Goal: Task Accomplishment & Management: Manage account settings

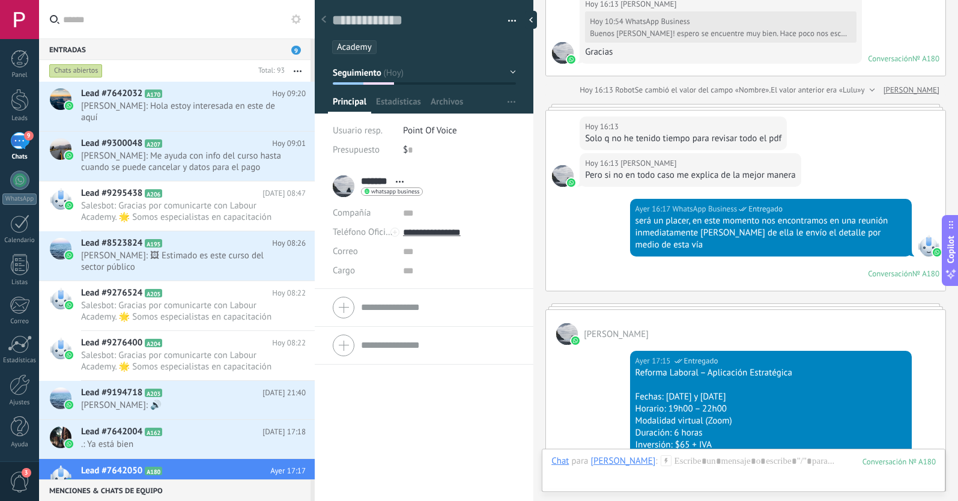
click at [324, 19] on use at bounding box center [323, 19] width 5 height 7
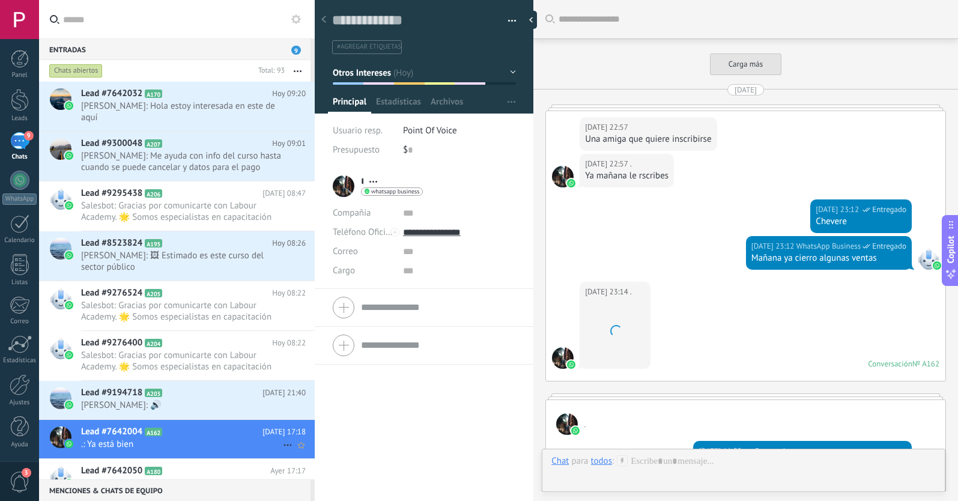
scroll to position [2321, 0]
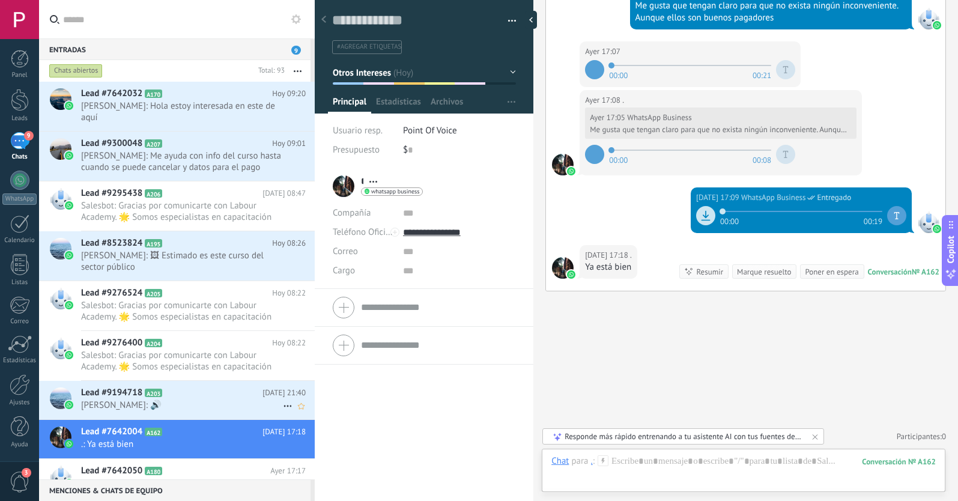
click at [190, 387] on h2 "Lead #9194718 A203" at bounding box center [171, 393] width 181 height 12
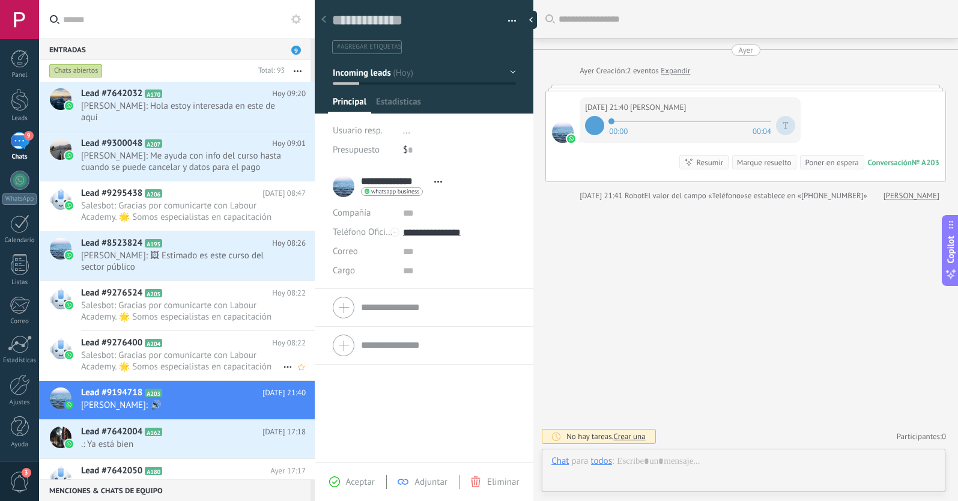
scroll to position [18, 0]
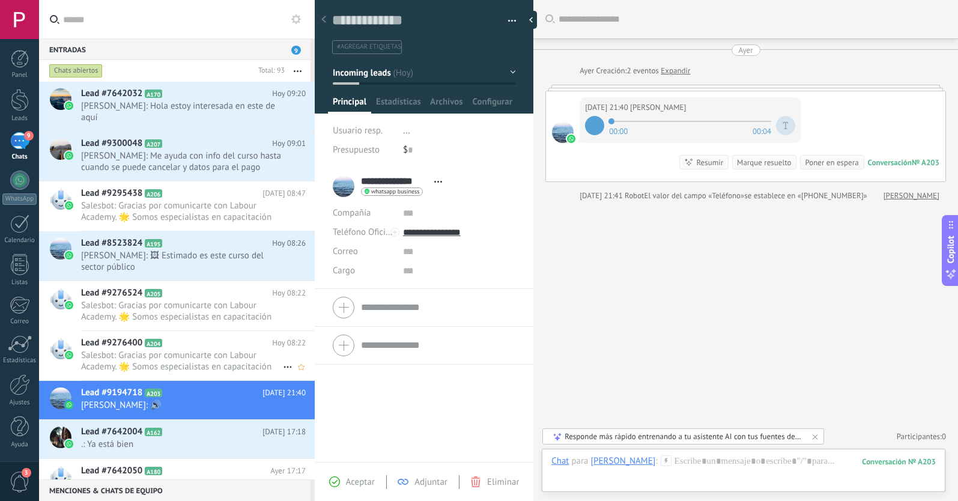
click at [201, 350] on span "Salesbot: Gracias por comunicarte con Labour Academy. 🌟 Somos especialistas en …" at bounding box center [182, 361] width 202 height 23
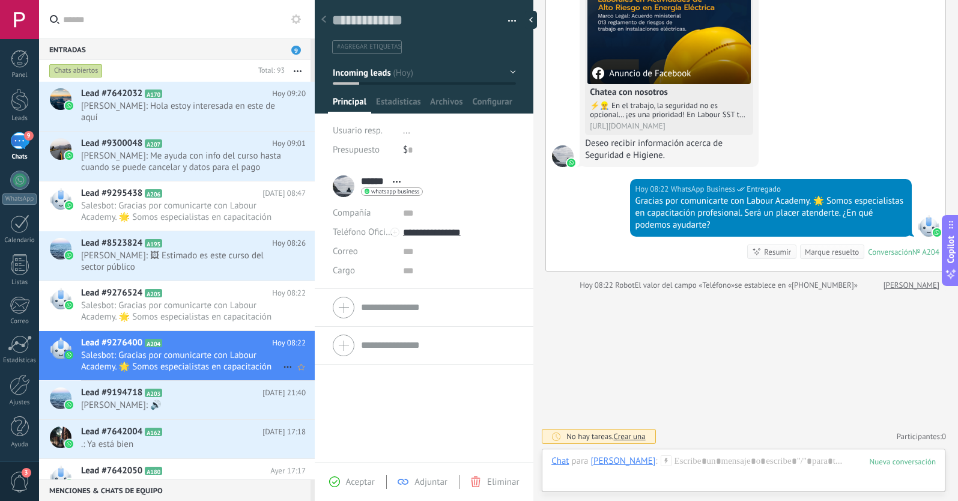
scroll to position [163, 0]
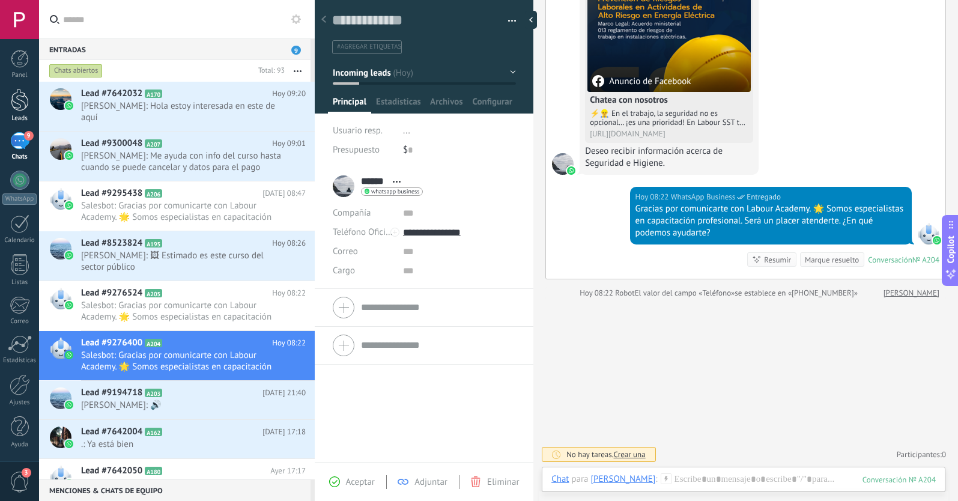
click at [19, 106] on div at bounding box center [20, 100] width 18 height 22
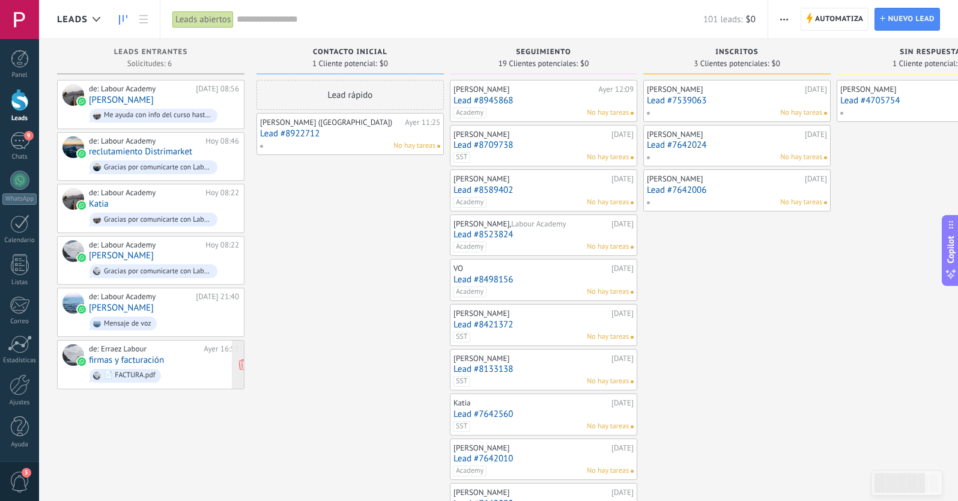
click at [170, 355] on div "de: [PERSON_NAME] Labour [DATE] 16:51 firmas y facturación 📄 FACTURA.pdf" at bounding box center [164, 364] width 150 height 41
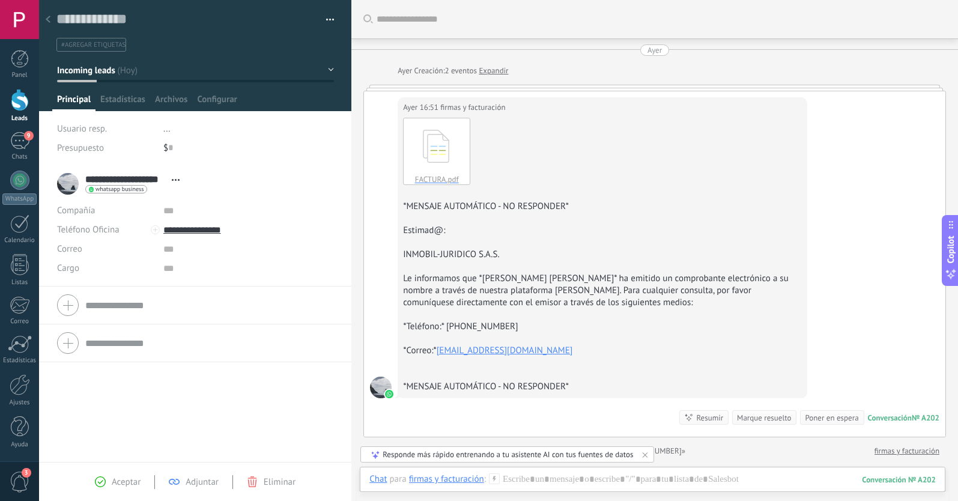
click at [51, 19] on div at bounding box center [48, 19] width 17 height 23
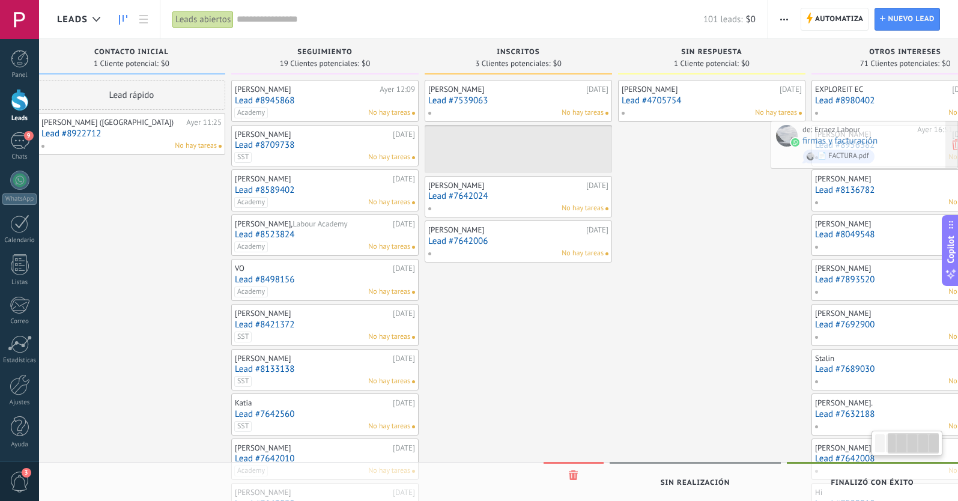
scroll to position [0, 278]
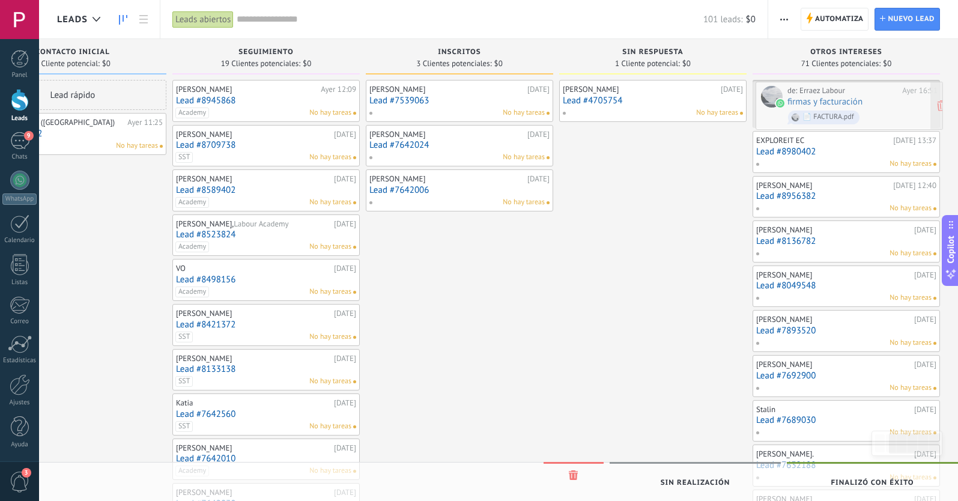
drag, startPoint x: 106, startPoint y: 350, endPoint x: 805, endPoint y: 97, distance: 743.3
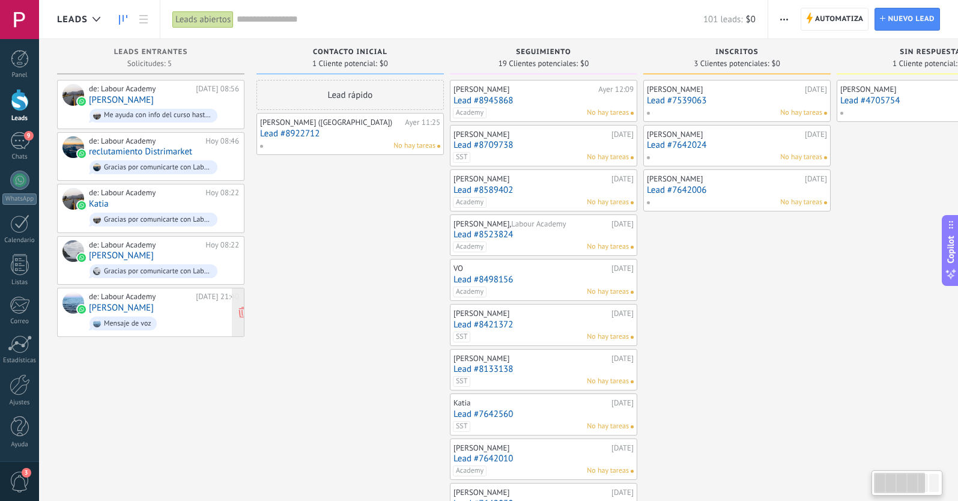
scroll to position [0, 0]
click at [169, 306] on div "de: Labour Academy [DATE] 21:40 [PERSON_NAME] Mensaje de voz" at bounding box center [164, 312] width 150 height 41
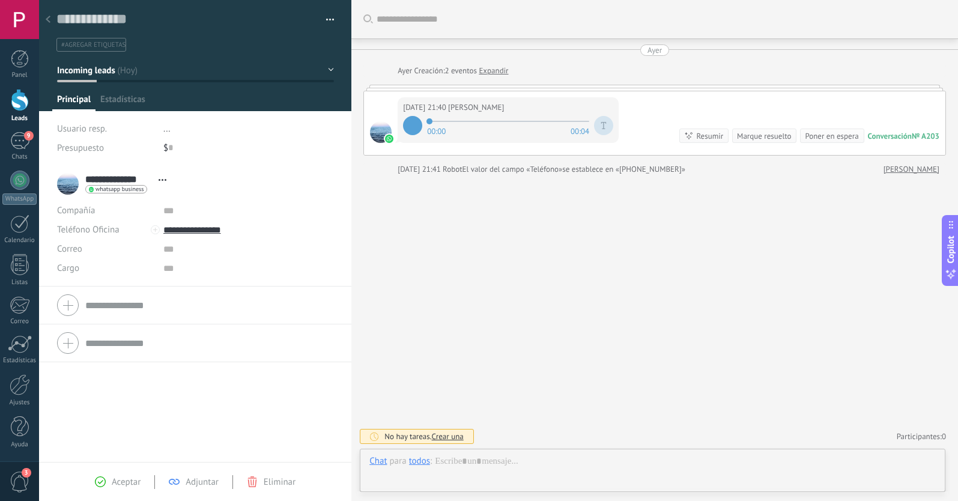
scroll to position [18, 0]
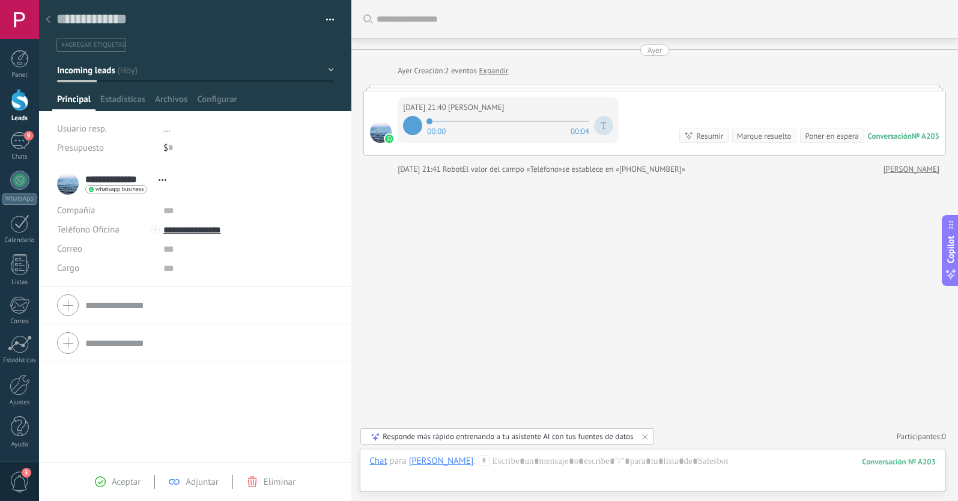
click at [50, 17] on use at bounding box center [48, 19] width 5 height 7
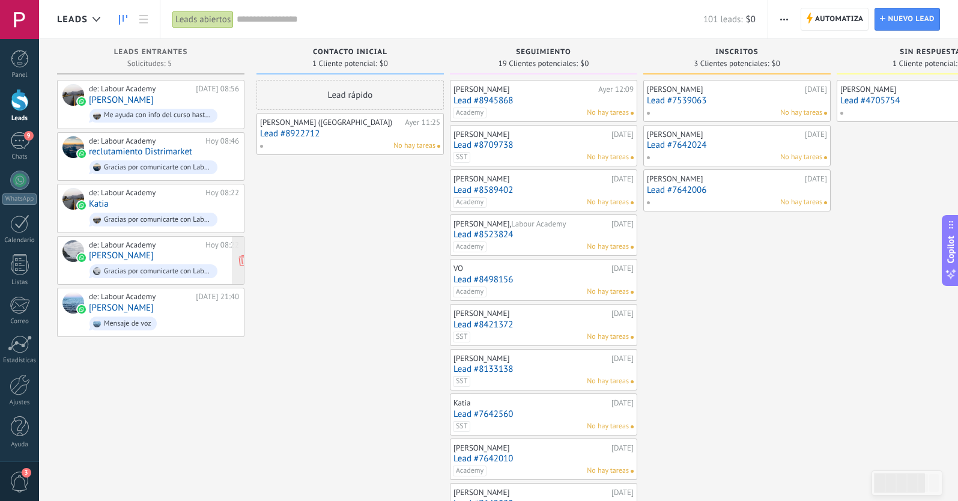
click at [162, 242] on div "de: Labour Academy" at bounding box center [145, 245] width 112 height 10
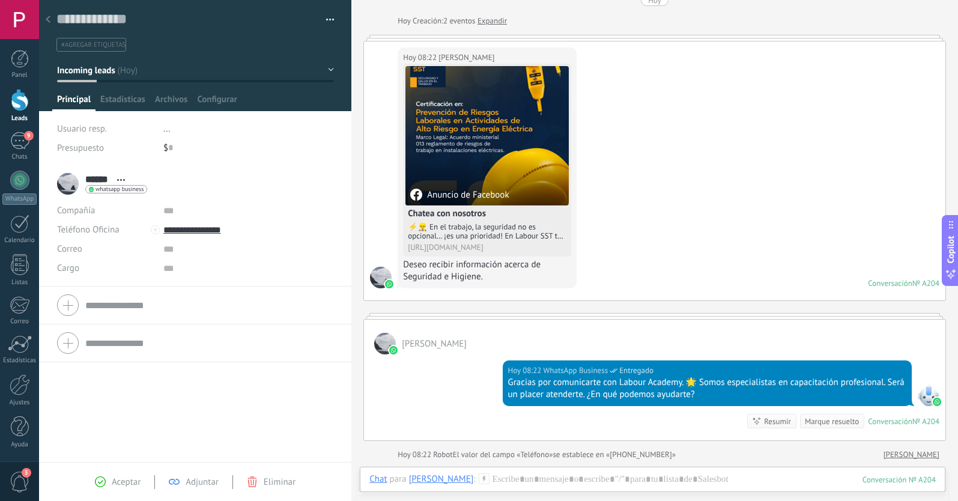
scroll to position [37, 0]
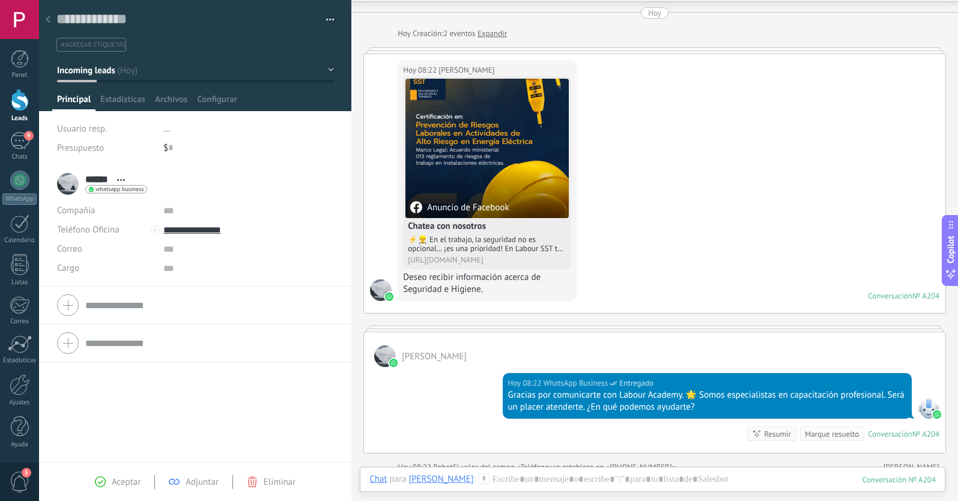
click at [101, 44] on span "#agregar etiquetas" at bounding box center [93, 45] width 64 height 8
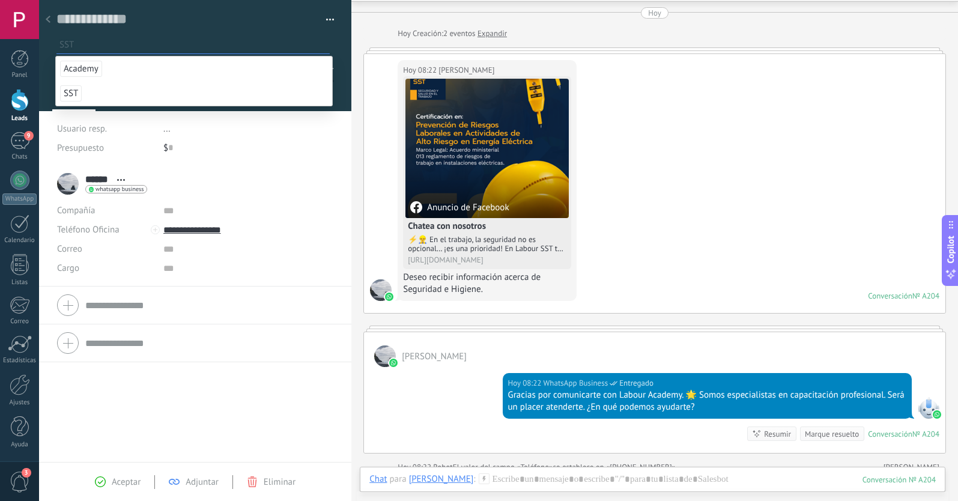
click at [72, 94] on span "SST" at bounding box center [71, 93] width 22 height 16
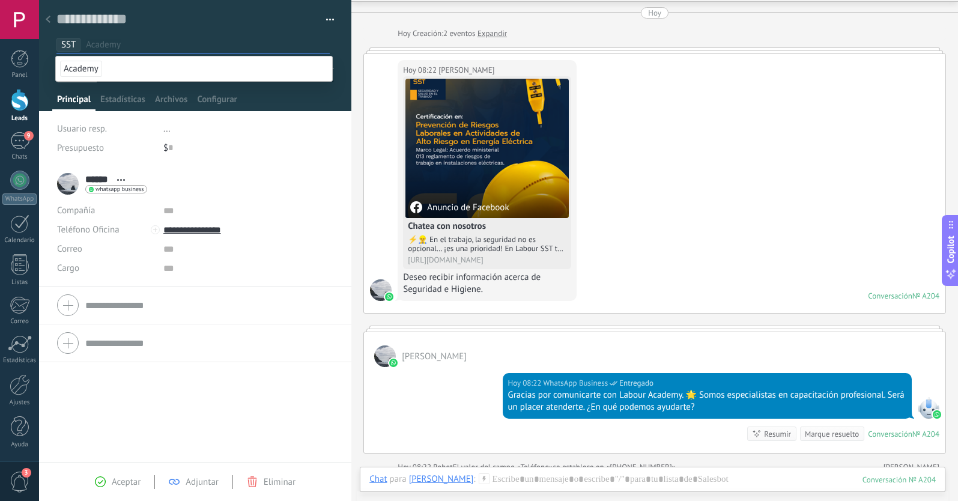
click at [172, 413] on div "****** [PERSON_NAME] ****** [PERSON_NAME] Abrir detalle Copie el nombre" at bounding box center [195, 313] width 312 height 297
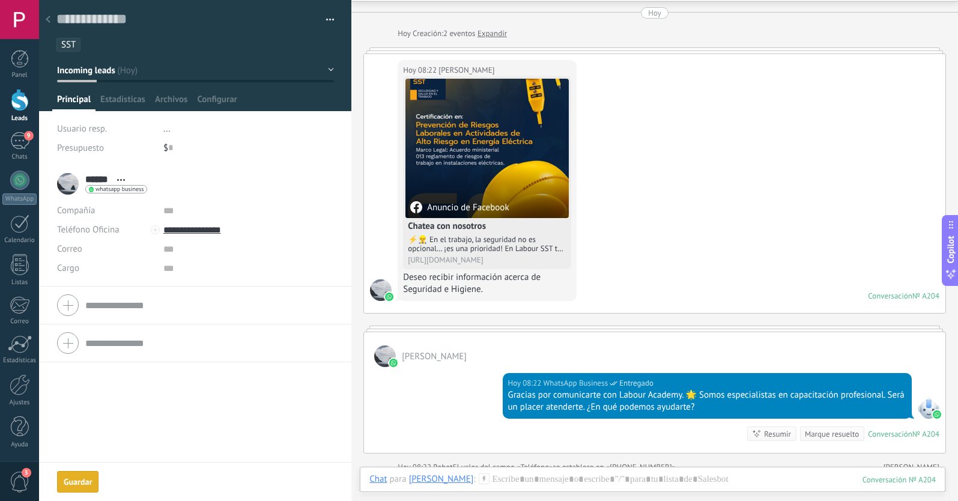
click at [51, 19] on div at bounding box center [48, 19] width 17 height 23
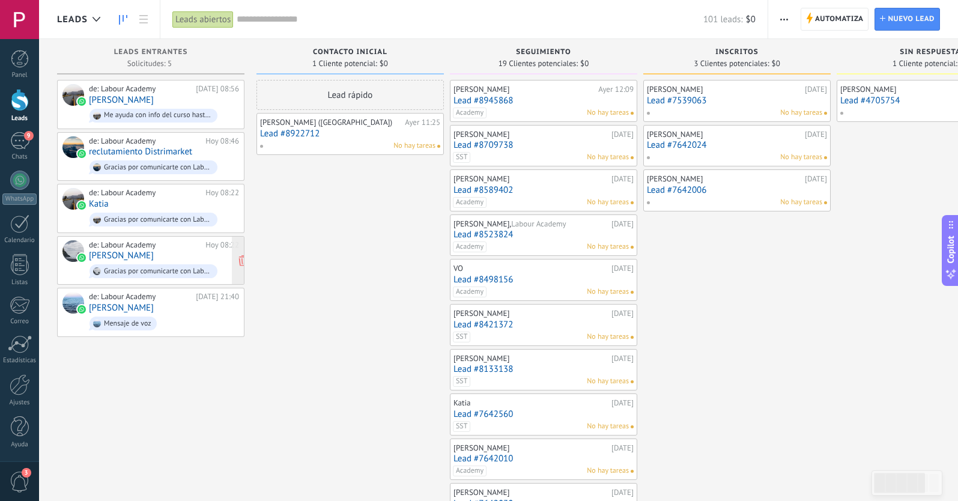
click at [169, 252] on div "de: Labour Academy [DATE] 08:22 [PERSON_NAME] por comunicarte con Labour Academ…" at bounding box center [164, 260] width 150 height 41
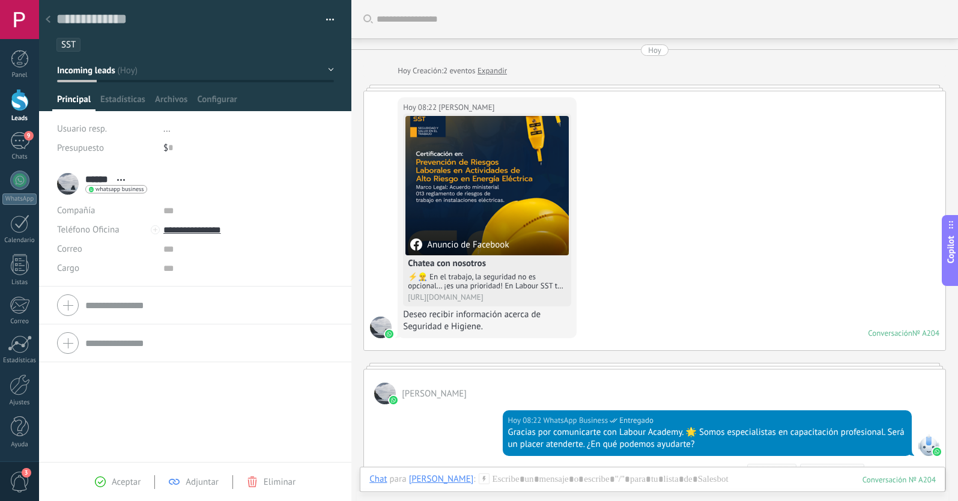
click at [47, 17] on icon at bounding box center [48, 19] width 5 height 7
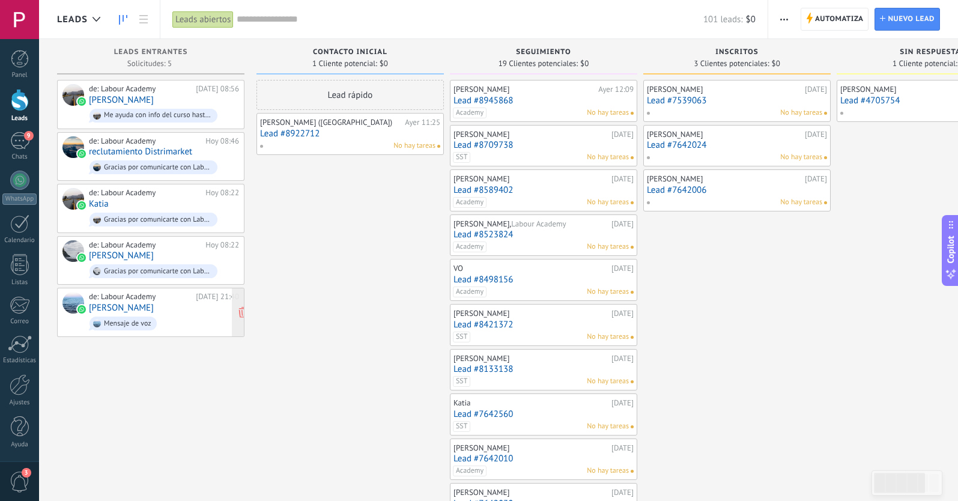
click at [132, 303] on link "[PERSON_NAME]" at bounding box center [121, 308] width 65 height 10
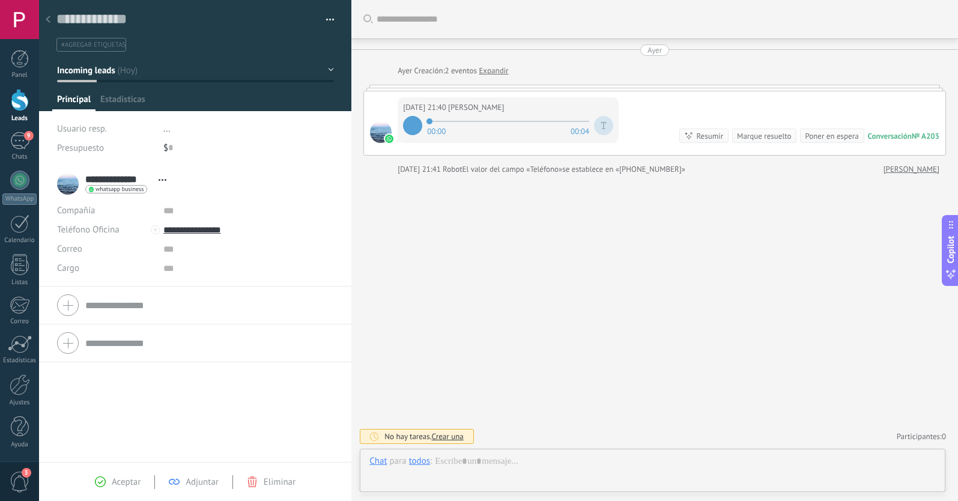
scroll to position [18, 0]
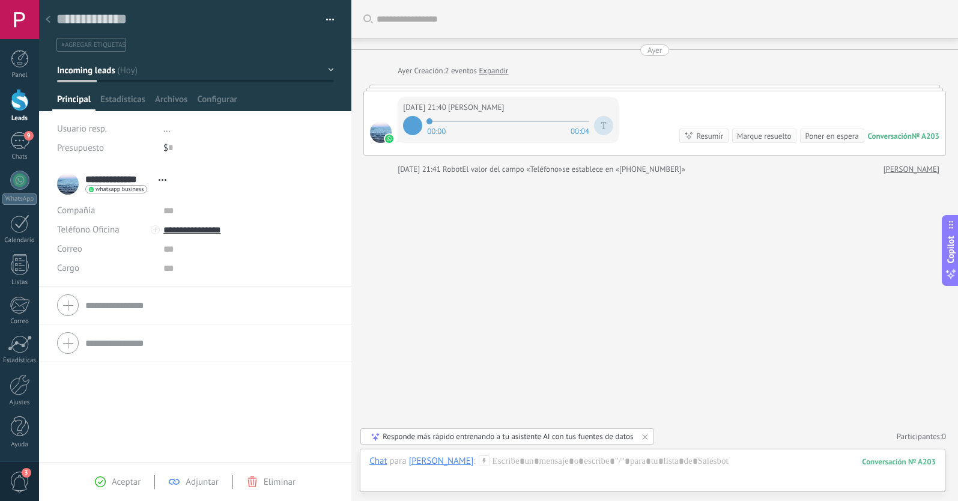
click at [134, 72] on button "Incoming leads" at bounding box center [195, 70] width 277 height 22
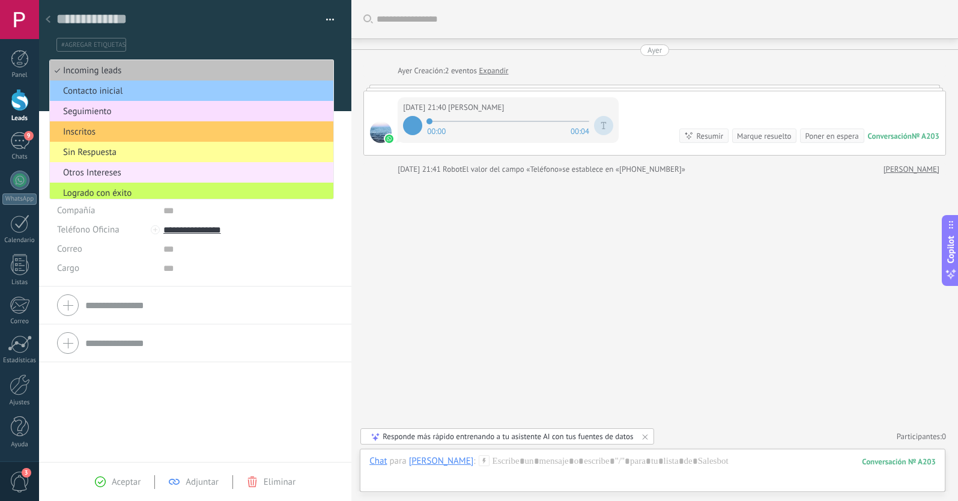
click at [111, 173] on span "Otros Intereses" at bounding box center [190, 172] width 280 height 11
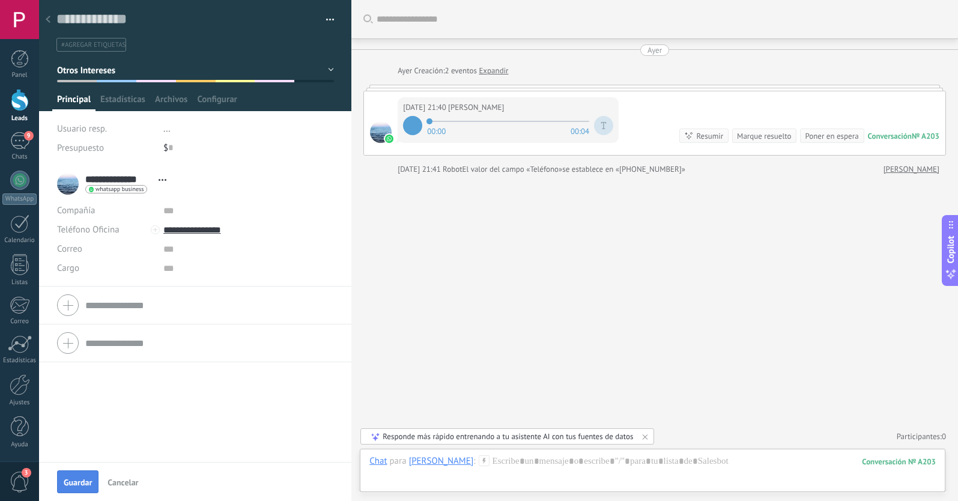
click at [82, 489] on button "Guardar" at bounding box center [77, 482] width 41 height 23
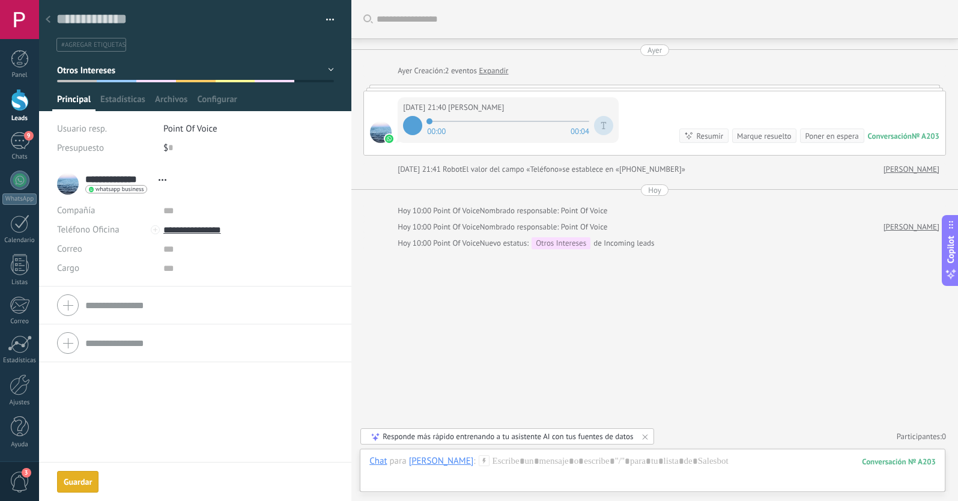
click at [50, 17] on use at bounding box center [48, 19] width 5 height 7
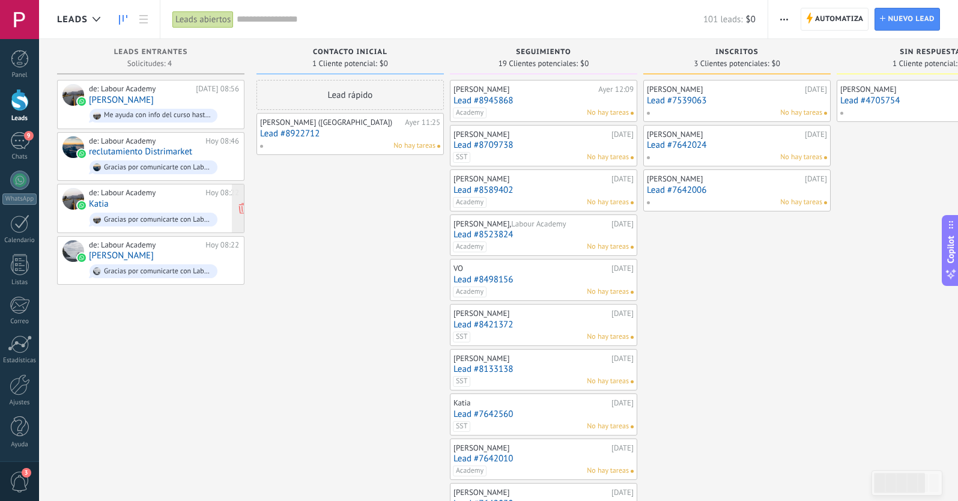
click at [148, 203] on div "de: Labour Academy [DATE] 08:22 [PERSON_NAME] por comunicarte con Labour Academ…" at bounding box center [164, 208] width 150 height 41
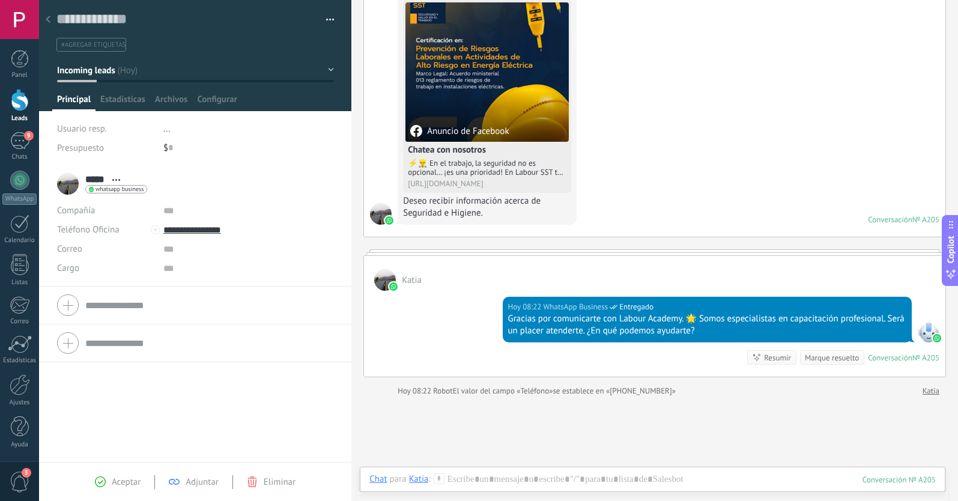
scroll to position [87, 0]
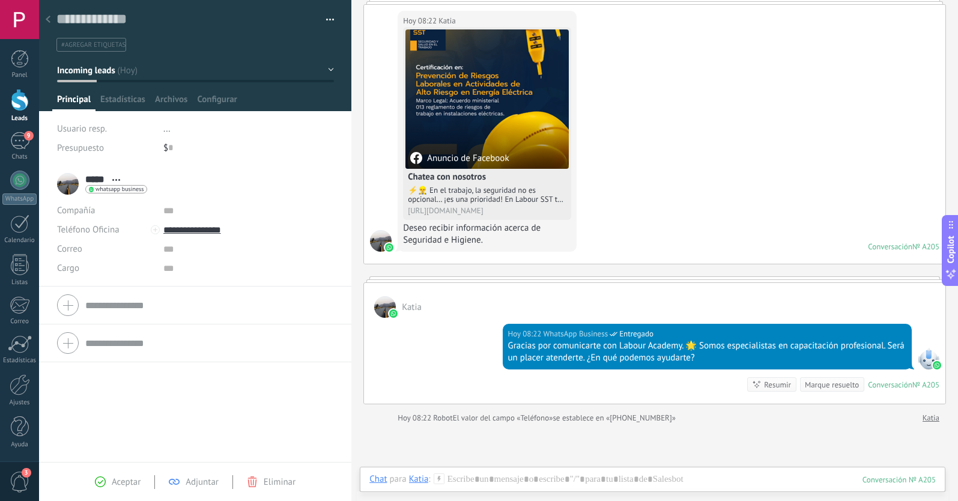
click at [99, 44] on span "#agregar etiquetas" at bounding box center [93, 45] width 64 height 8
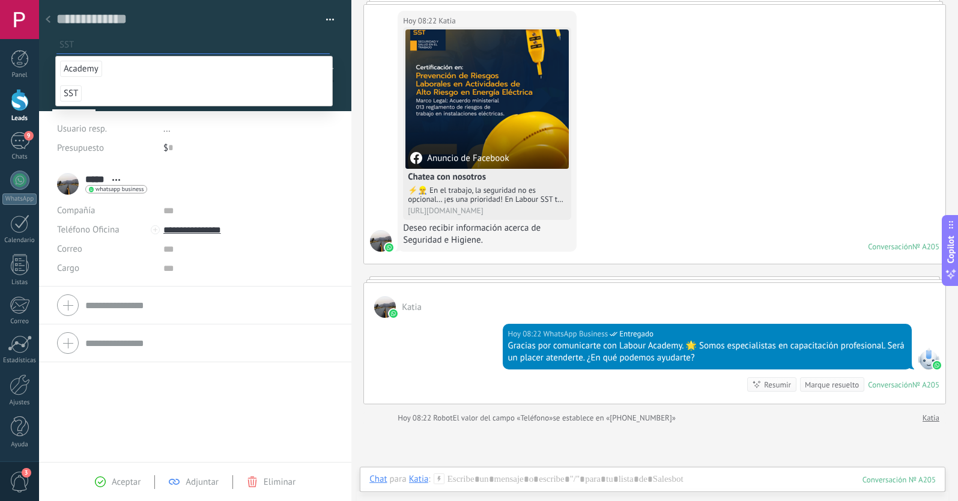
click at [73, 93] on span "SST" at bounding box center [71, 93] width 22 height 16
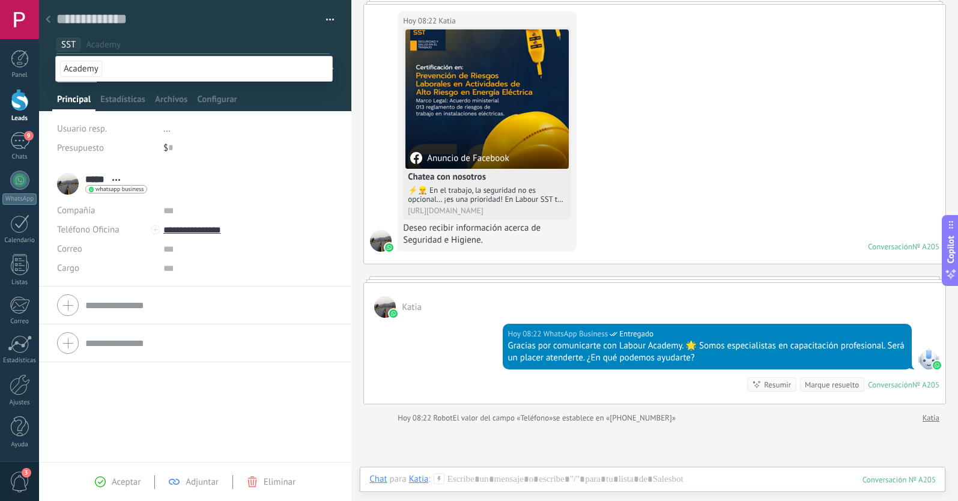
click at [209, 425] on div "***** [PERSON_NAME] ***** [PERSON_NAME] Abrir detalle Copie el nombre" at bounding box center [195, 313] width 312 height 297
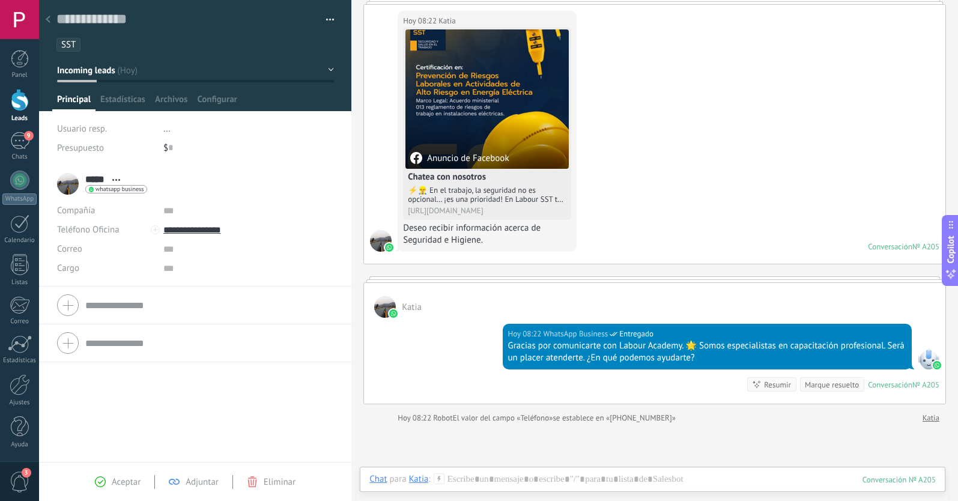
click at [46, 19] on icon at bounding box center [48, 19] width 5 height 7
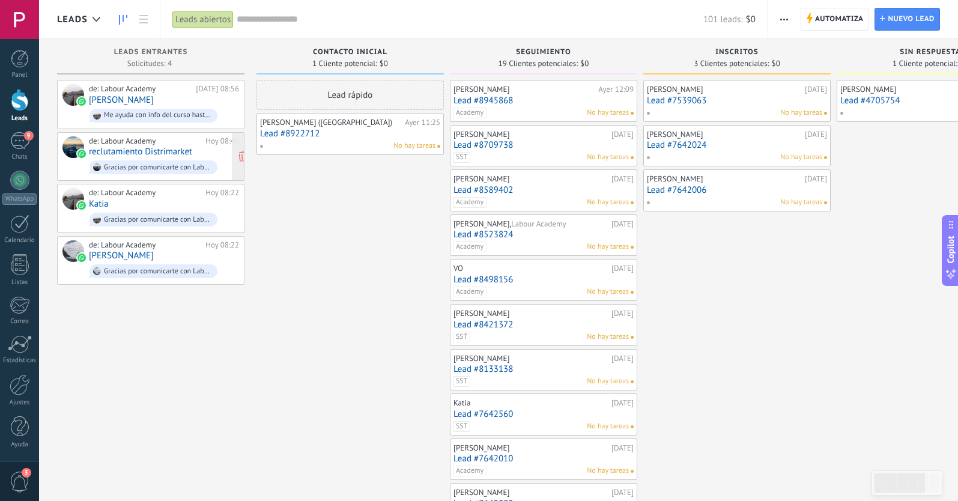
click at [168, 145] on div "de: Labour Academy [DATE] 08:46 reclutamiento Distrimarket Gracias por comunica…" at bounding box center [164, 156] width 150 height 41
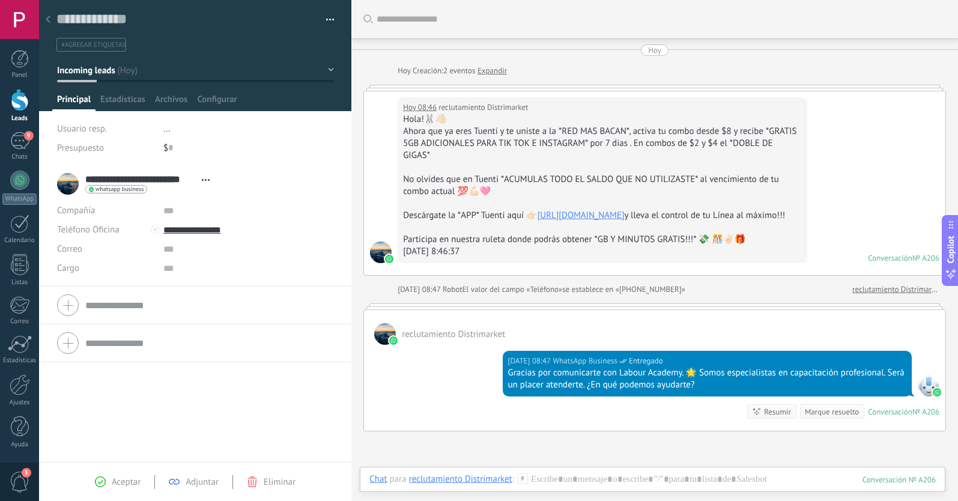
scroll to position [132, 0]
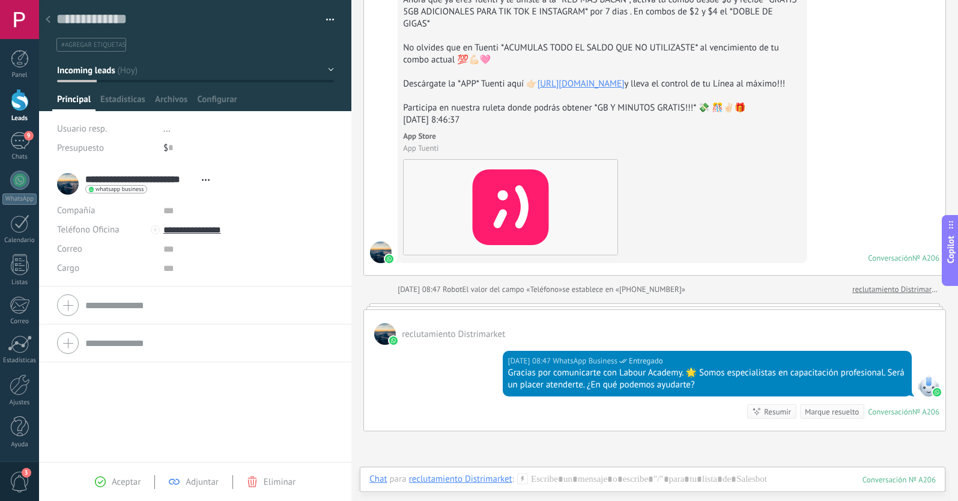
click at [51, 20] on div at bounding box center [48, 19] width 17 height 23
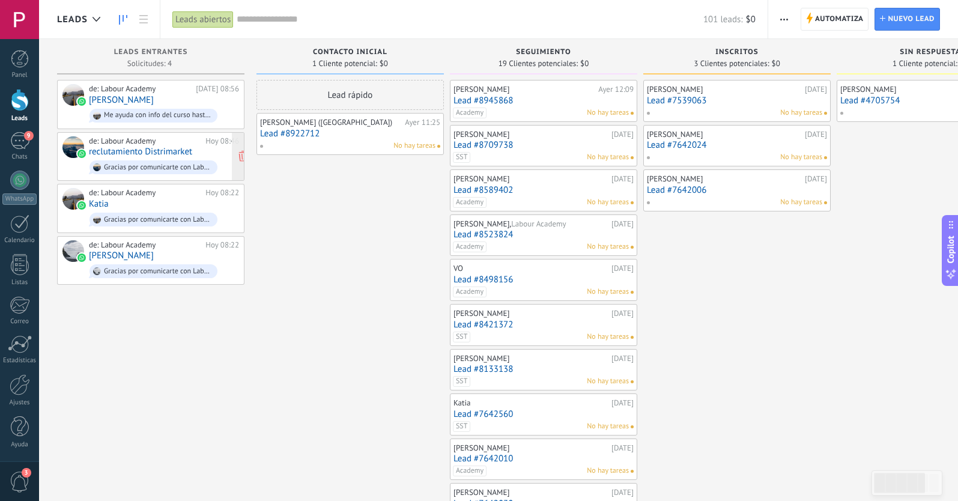
click at [137, 144] on div "de: Labour Academy" at bounding box center [145, 141] width 112 height 10
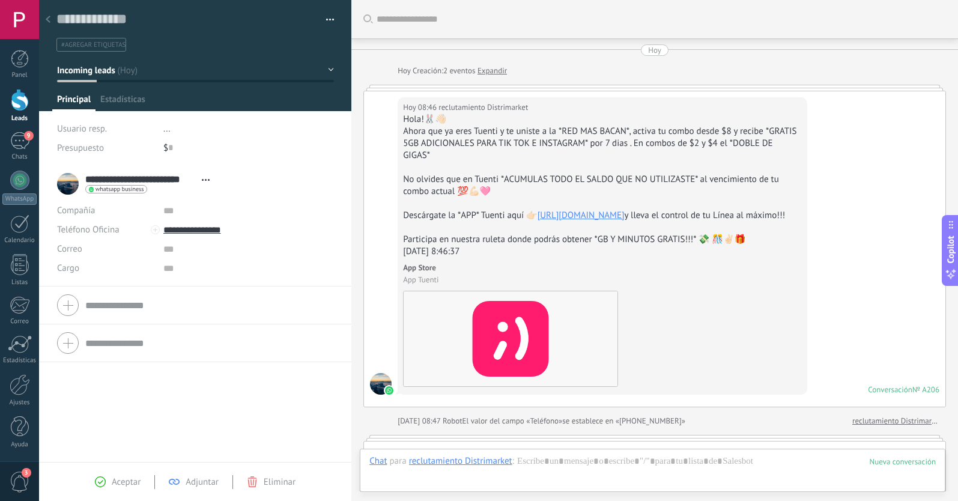
scroll to position [284, 0]
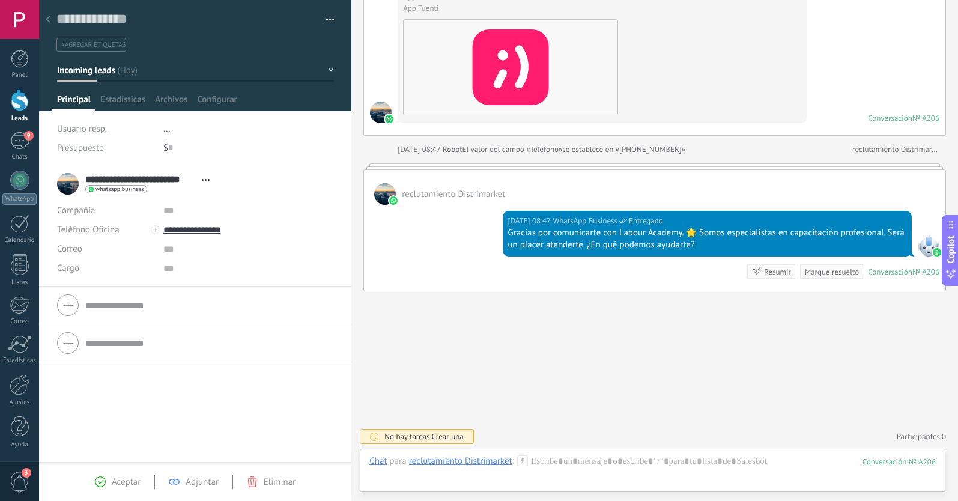
click at [120, 73] on button "Incoming leads" at bounding box center [195, 70] width 277 height 22
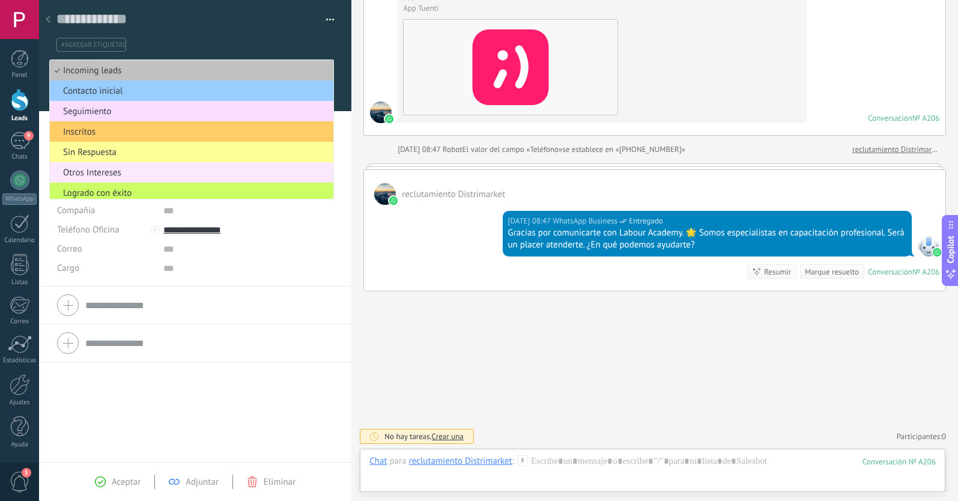
click at [97, 175] on span "Otros Intereses" at bounding box center [190, 172] width 280 height 11
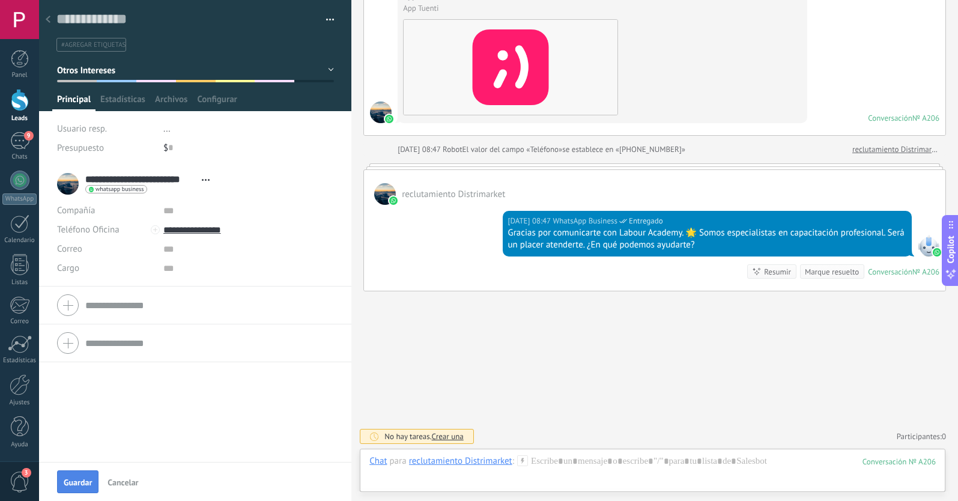
click at [88, 473] on button "Guardar" at bounding box center [77, 482] width 41 height 23
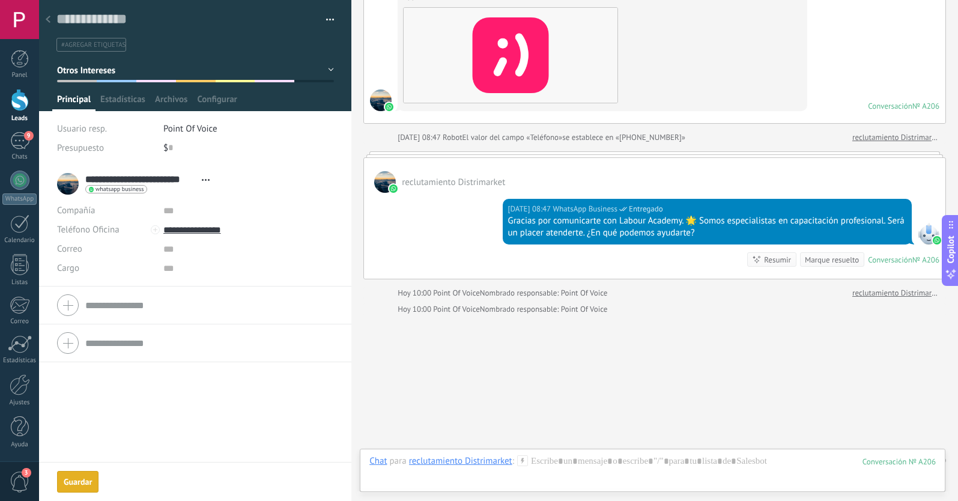
scroll to position [336, 0]
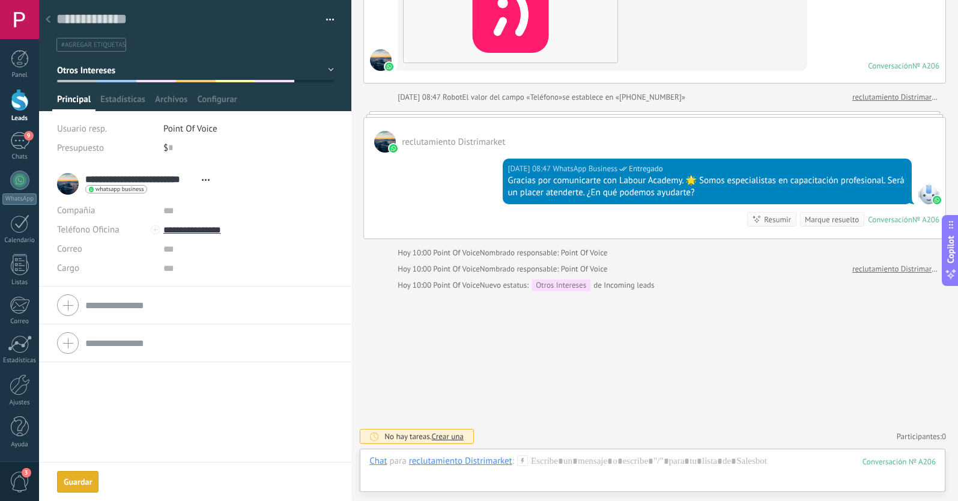
click at [50, 18] on div at bounding box center [48, 19] width 17 height 23
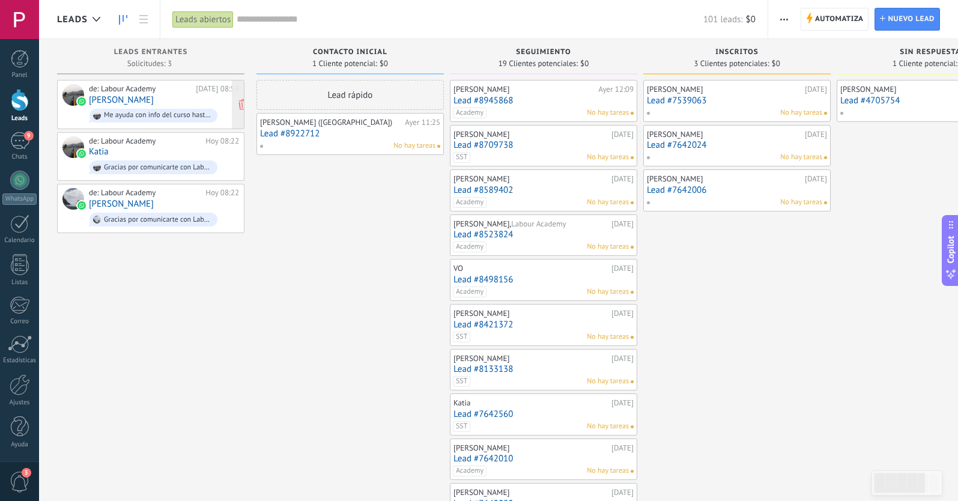
click at [160, 100] on div "de: Labour Academy [DATE] 08:56 [PERSON_NAME] Me ayuda con info del curso hasta…" at bounding box center [164, 104] width 150 height 41
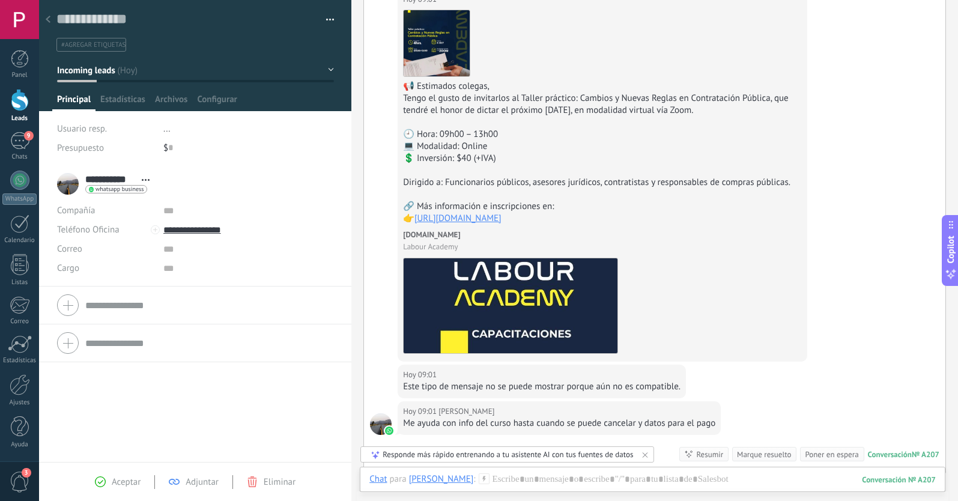
scroll to position [285, 0]
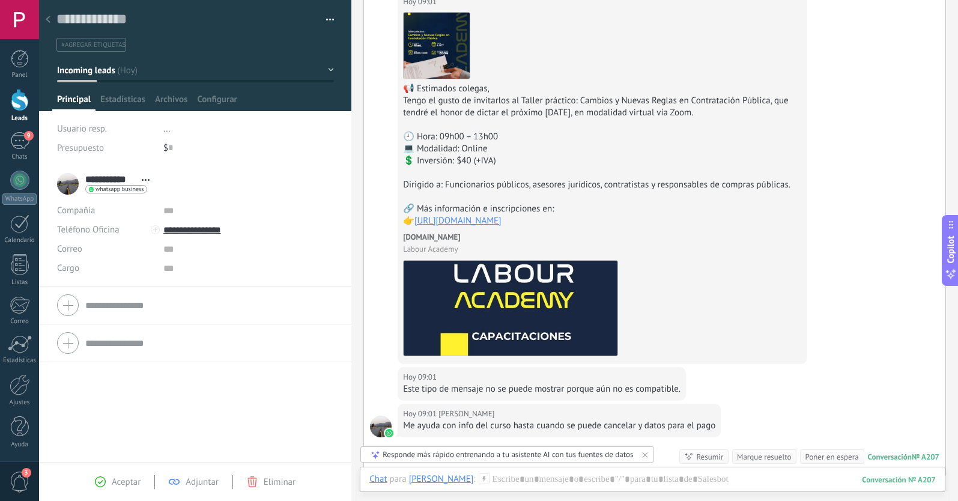
click at [94, 44] on span "#agregar etiquetas" at bounding box center [93, 45] width 64 height 8
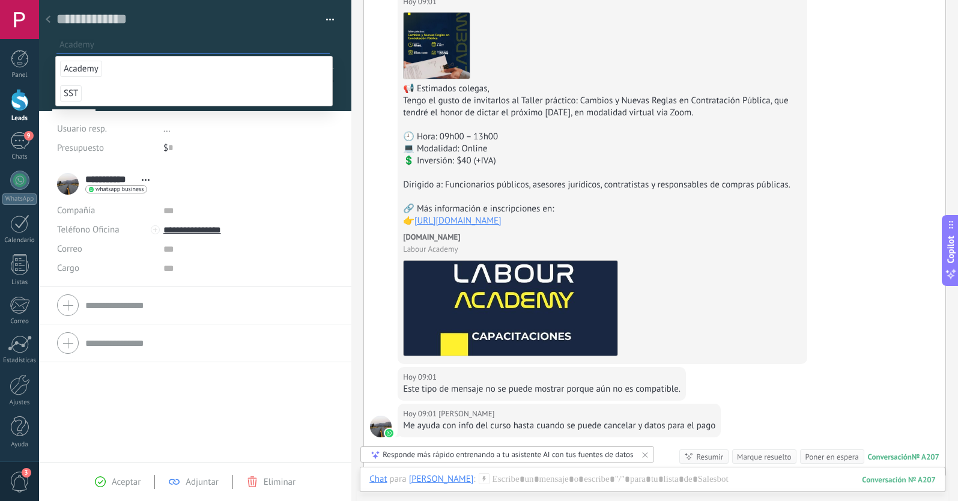
click at [72, 72] on span "Academy" at bounding box center [81, 69] width 42 height 16
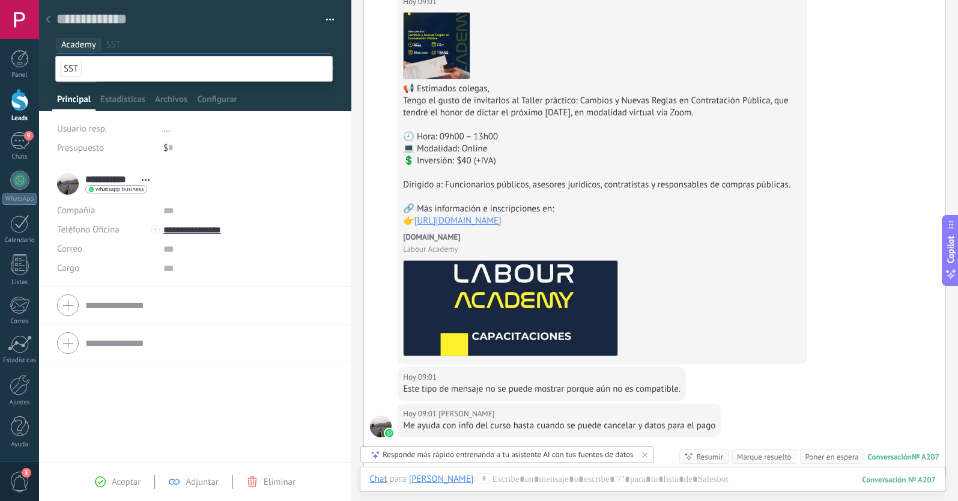
click at [153, 395] on div "**********" at bounding box center [195, 313] width 312 height 297
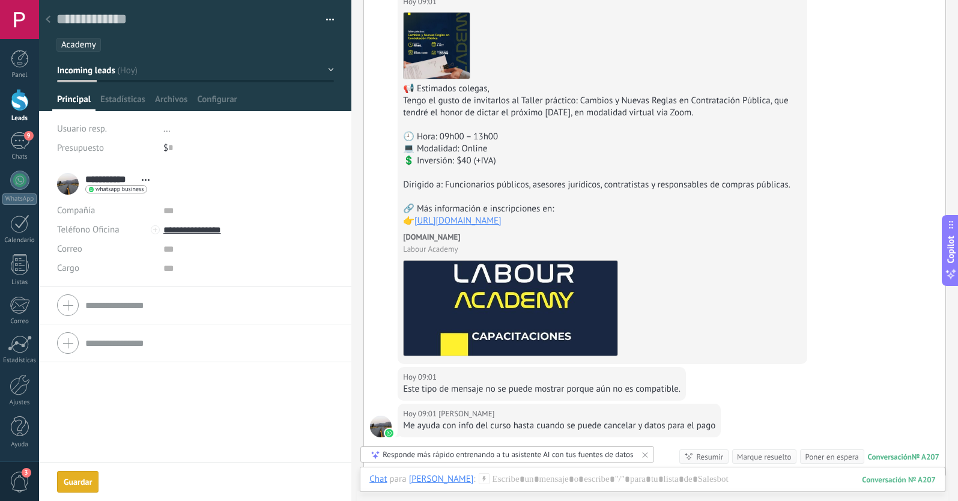
click at [49, 20] on icon at bounding box center [48, 19] width 5 height 7
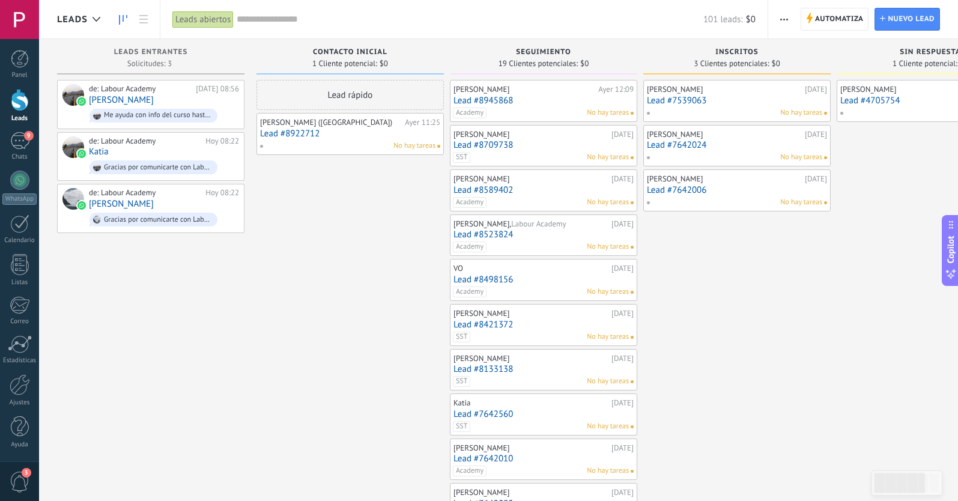
click at [786, 19] on icon "button" at bounding box center [785, 20] width 8 height 2
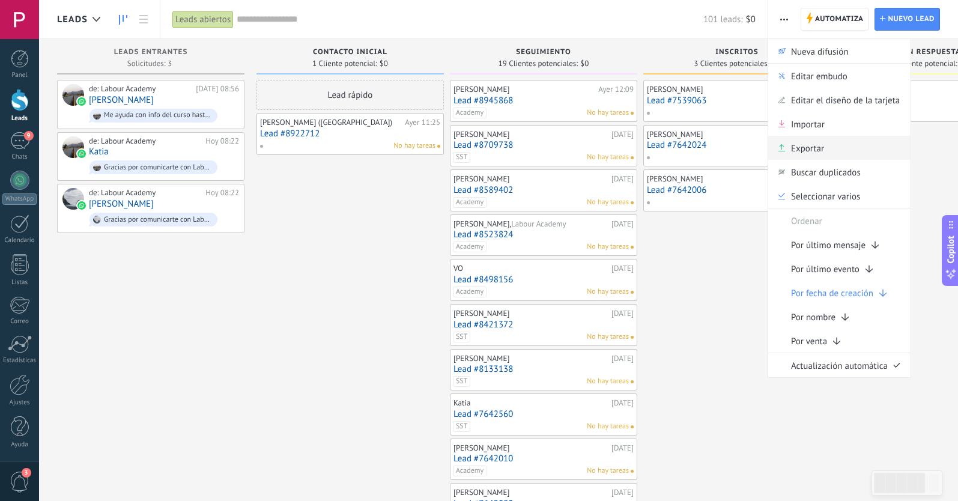
click at [815, 146] on span "Exportar" at bounding box center [807, 148] width 33 height 24
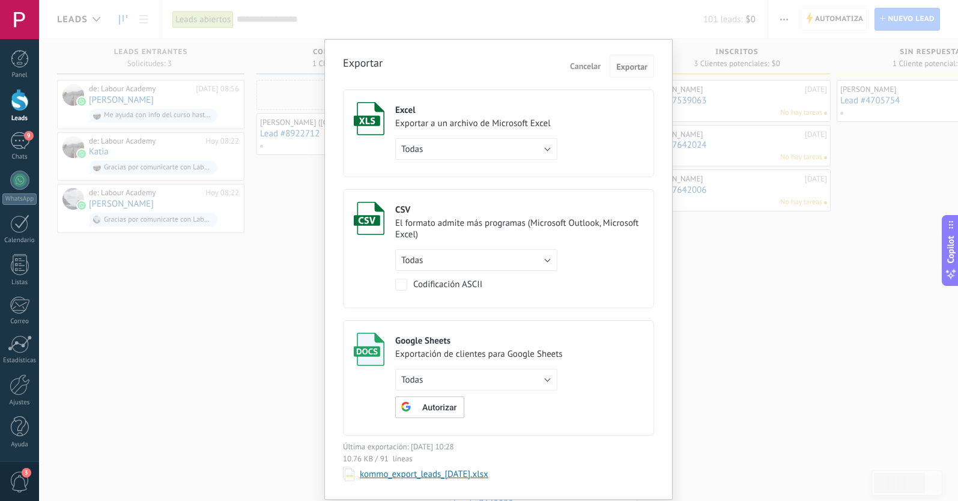
click at [644, 66] on span "Exportar" at bounding box center [632, 66] width 31 height 8
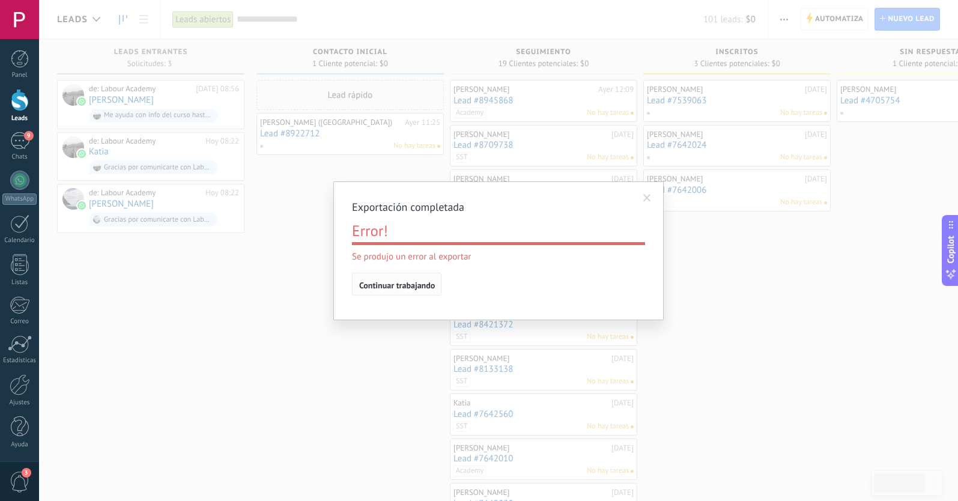
click at [421, 282] on span "Continuar trabajando" at bounding box center [397, 285] width 76 height 8
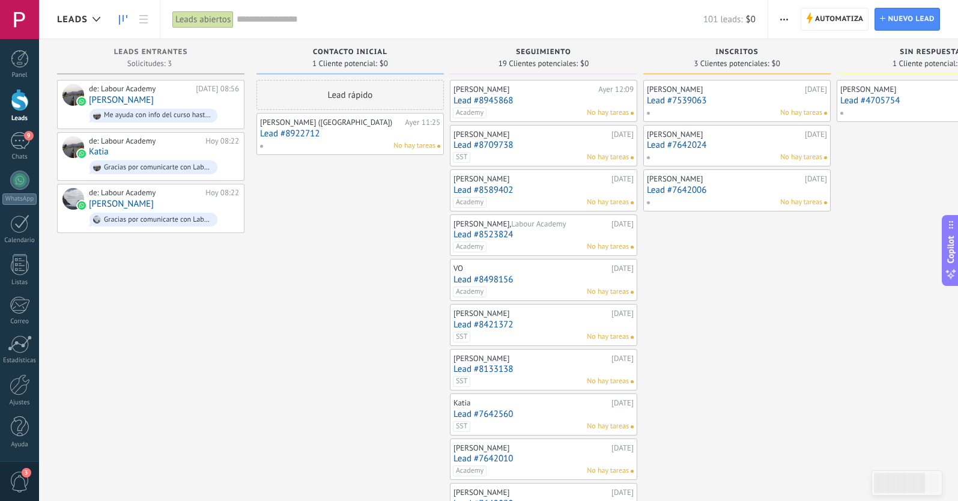
click at [787, 23] on span "button" at bounding box center [785, 19] width 8 height 23
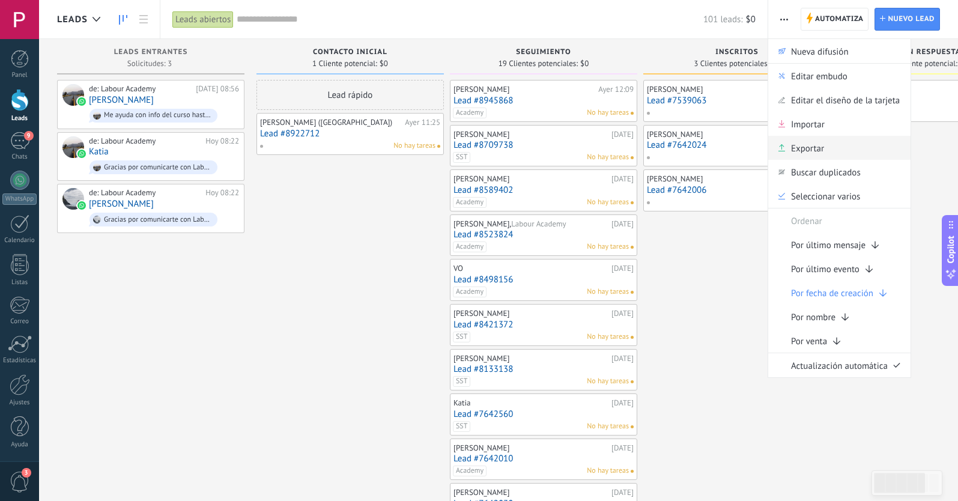
click at [806, 145] on span "Exportar" at bounding box center [807, 148] width 33 height 24
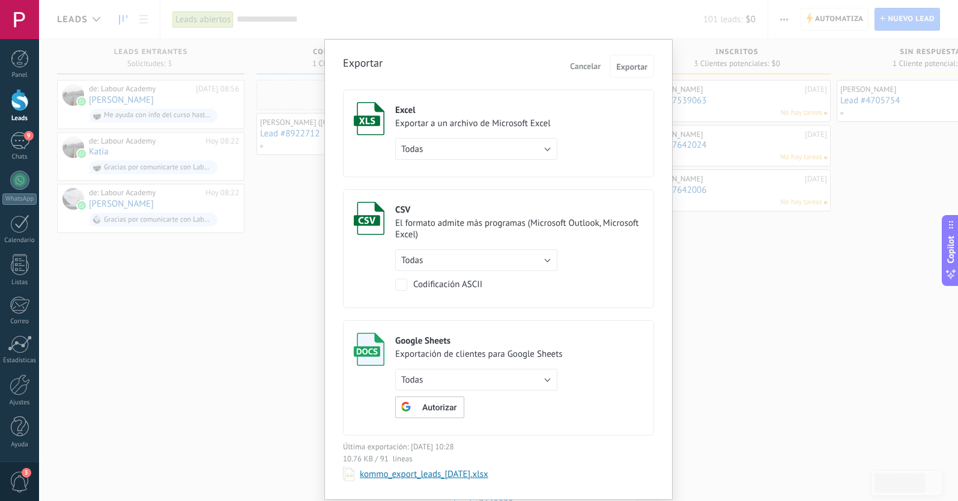
click at [540, 145] on button "Todas" at bounding box center [476, 149] width 162 height 22
click at [480, 151] on span "Todas" at bounding box center [470, 149] width 165 height 11
click at [634, 66] on span "Exportar" at bounding box center [632, 66] width 31 height 8
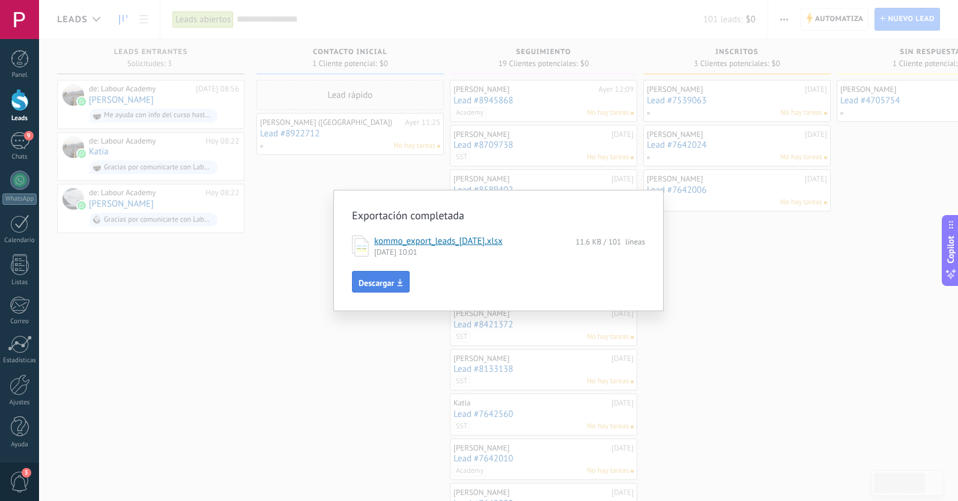
click at [389, 280] on span "Descargar" at bounding box center [376, 283] width 35 height 8
click at [754, 230] on div "Exportación completada kommo_export_leads_[DATE].xlsx 11.6 KB / 101 líneas [DAT…" at bounding box center [498, 250] width 919 height 501
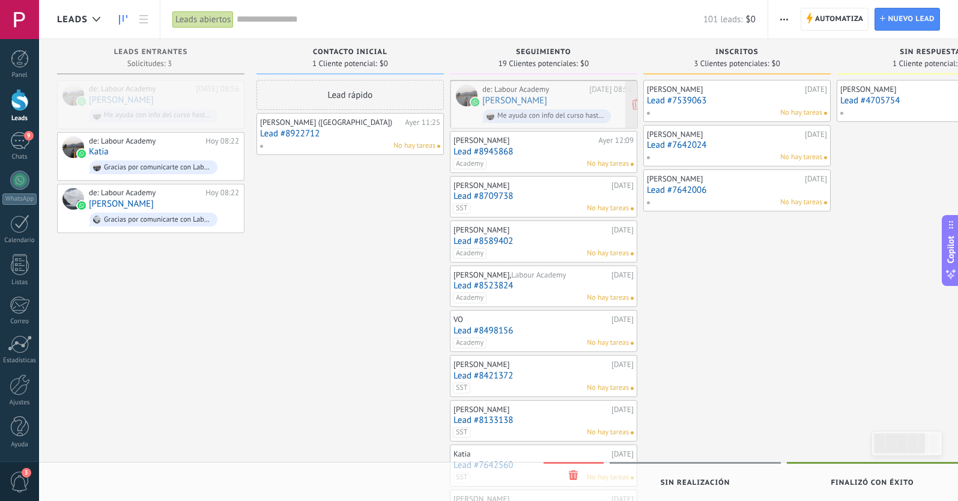
drag, startPoint x: 123, startPoint y: 94, endPoint x: 517, endPoint y: 94, distance: 393.6
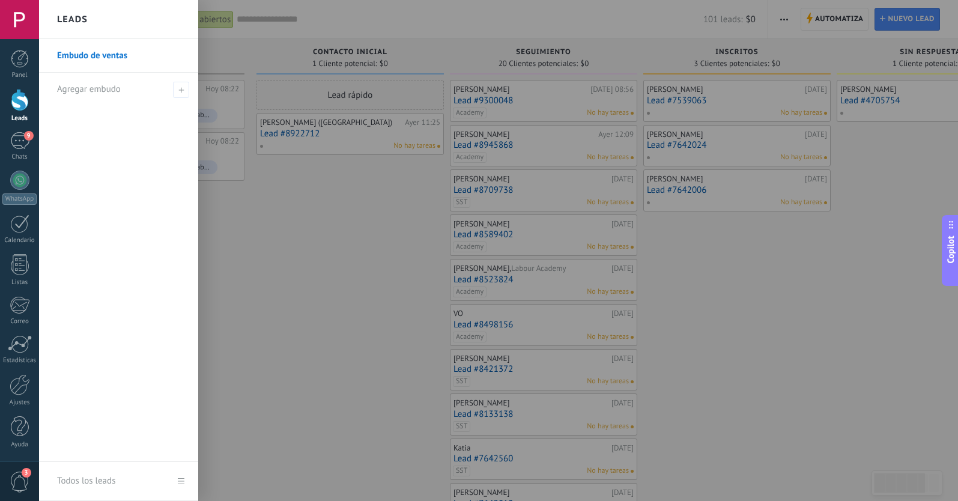
click at [417, 200] on div at bounding box center [518, 250] width 958 height 501
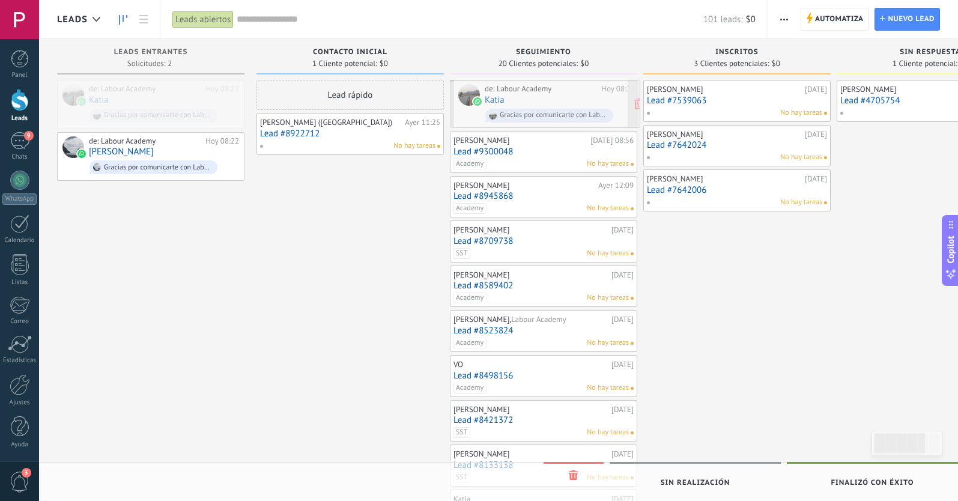
drag, startPoint x: 146, startPoint y: 100, endPoint x: 541, endPoint y: 101, distance: 395.4
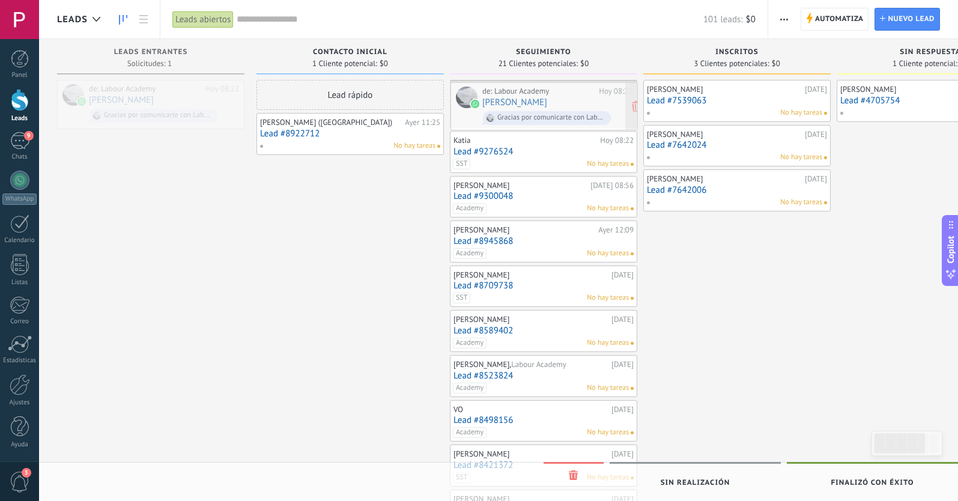
drag, startPoint x: 136, startPoint y: 101, endPoint x: 530, endPoint y: 103, distance: 393.6
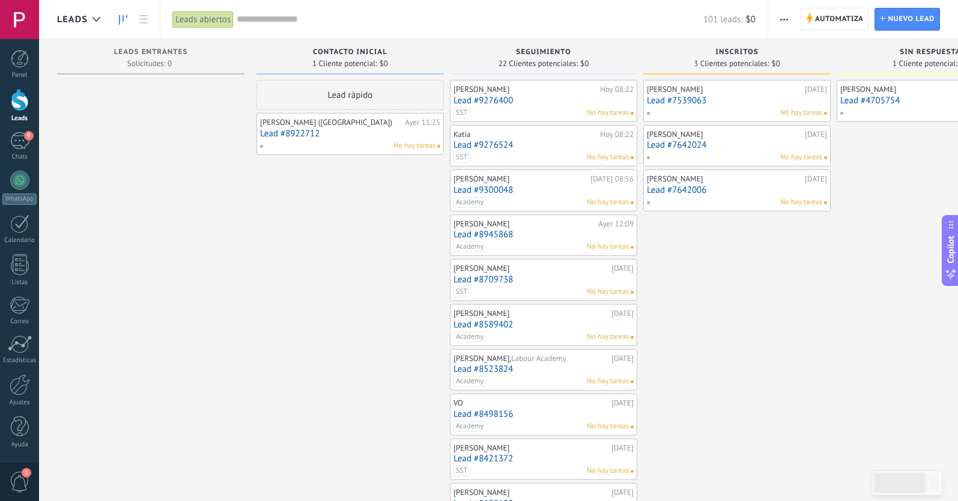
click at [533, 186] on link "Lead #9300048" at bounding box center [544, 190] width 180 height 10
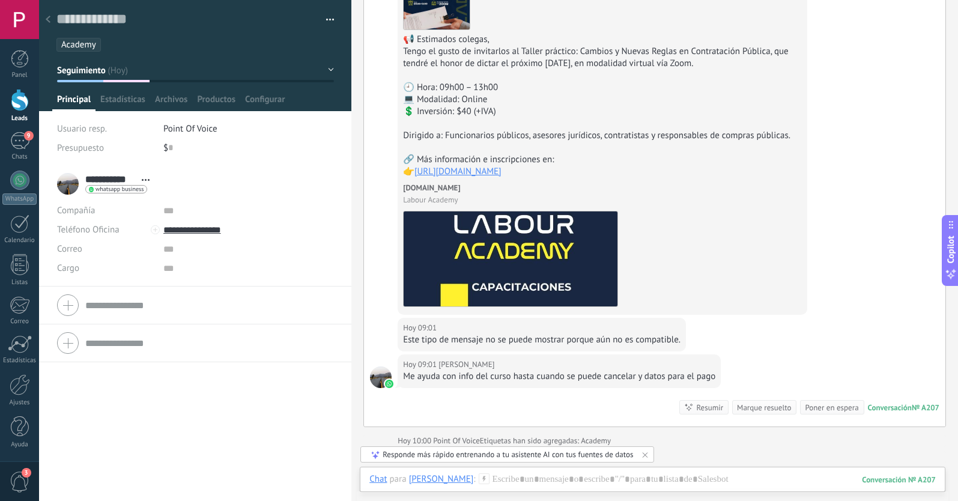
scroll to position [337, 0]
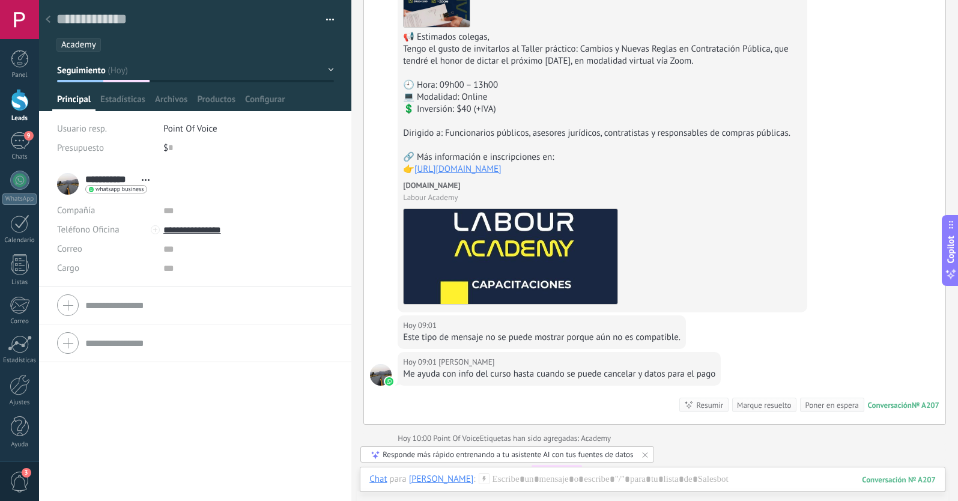
click at [47, 16] on div at bounding box center [48, 19] width 17 height 23
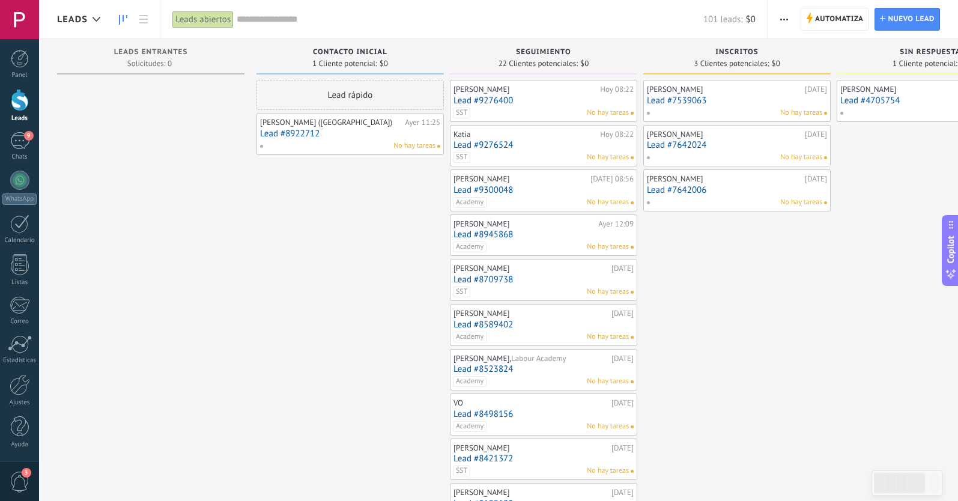
click at [510, 144] on link "Lead #9276524" at bounding box center [544, 145] width 180 height 10
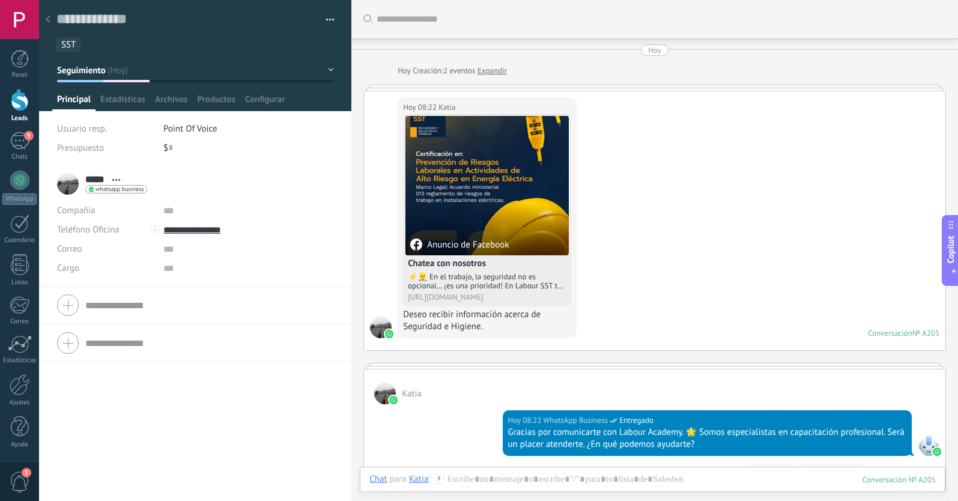
click at [49, 19] on use at bounding box center [48, 19] width 5 height 7
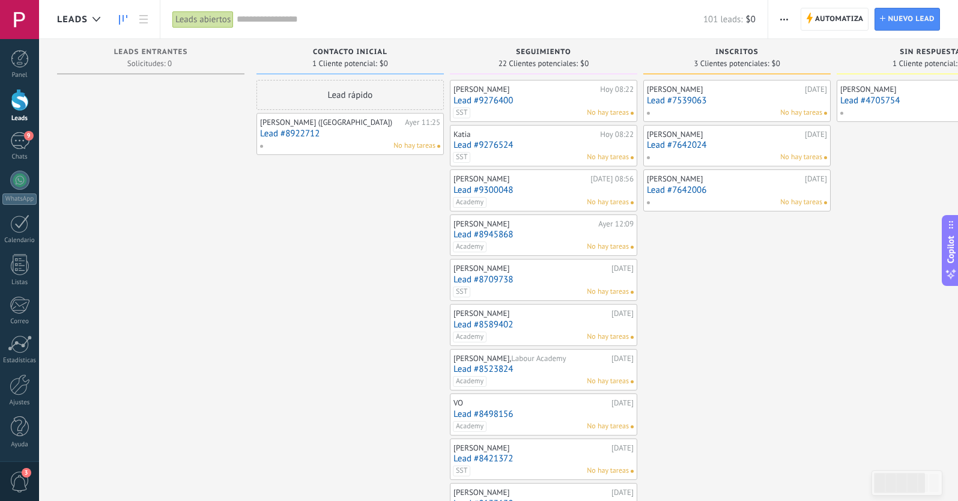
click at [522, 186] on link "Lead #9300048" at bounding box center [544, 190] width 180 height 10
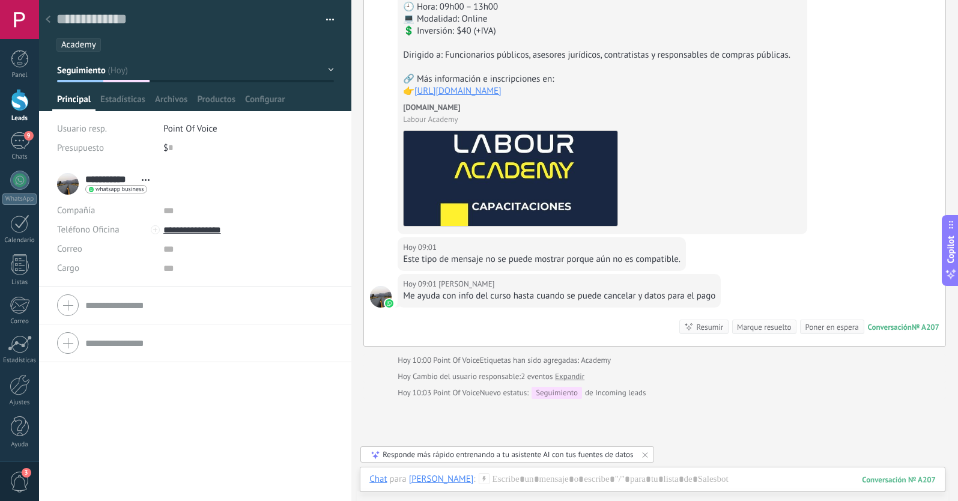
scroll to position [413, 0]
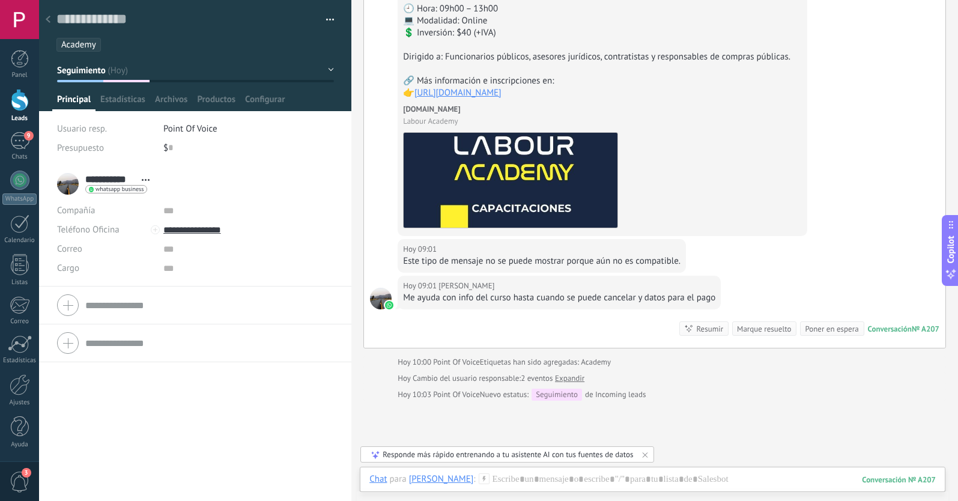
click at [49, 20] on icon at bounding box center [48, 19] width 5 height 7
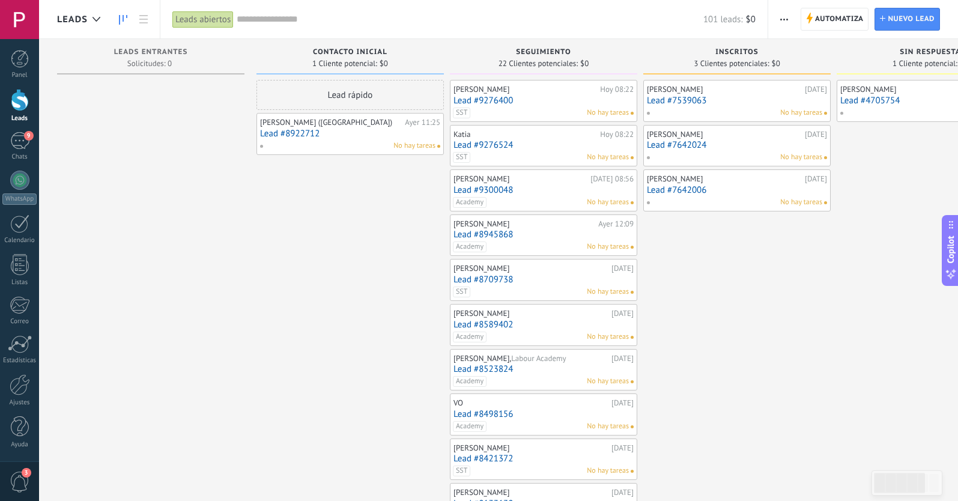
click at [551, 90] on div "[PERSON_NAME]" at bounding box center [526, 90] width 144 height 10
click at [510, 96] on link "Lead #9276400" at bounding box center [544, 101] width 180 height 10
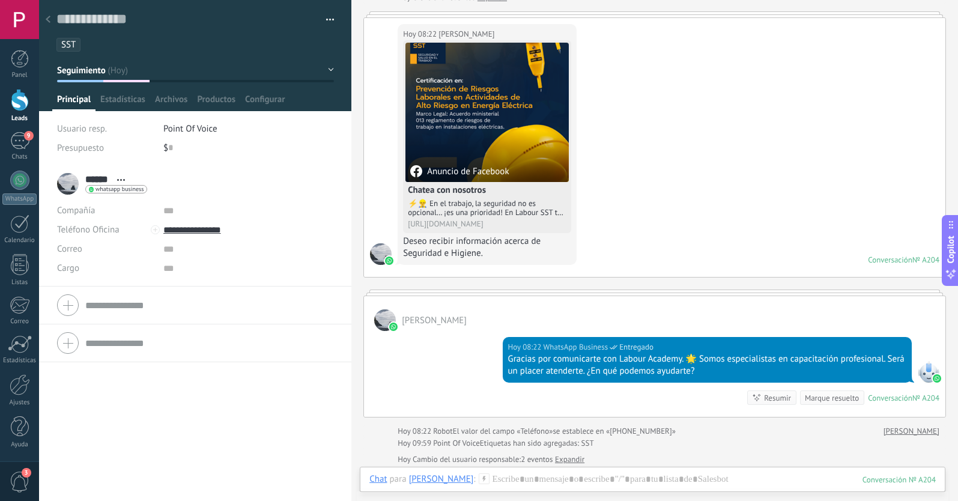
scroll to position [74, 0]
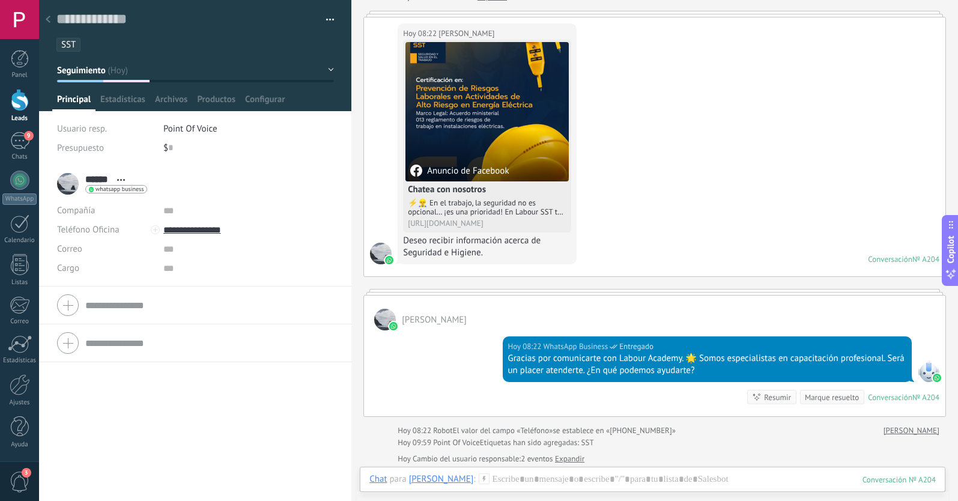
click at [48, 21] on use at bounding box center [48, 19] width 5 height 7
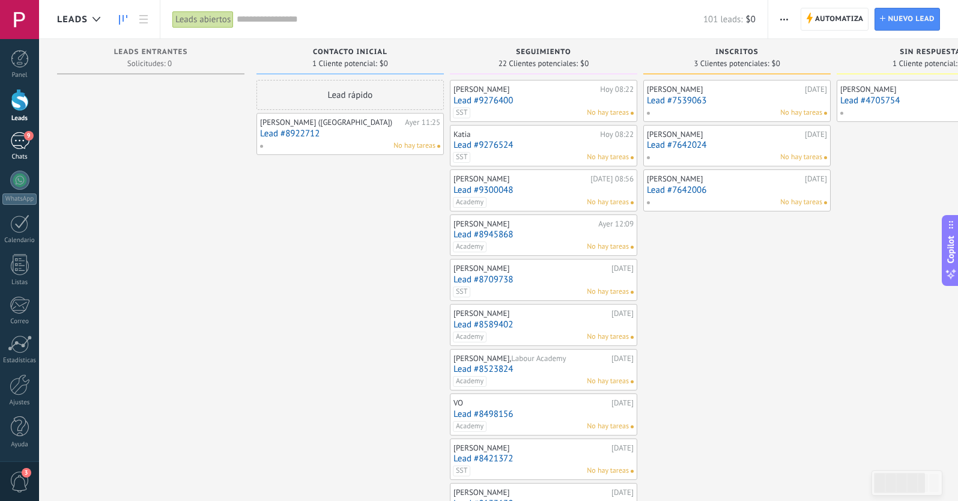
click at [23, 136] on div "9" at bounding box center [19, 140] width 19 height 17
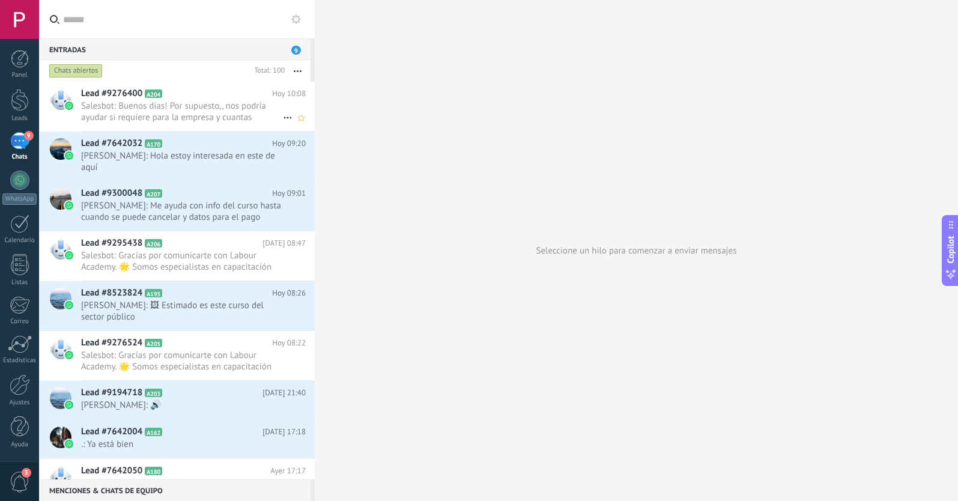
click at [221, 114] on span "Salesbot: Buenos días! Por supuesto,, nos podría ayudar si requiere para la emp…" at bounding box center [182, 111] width 202 height 23
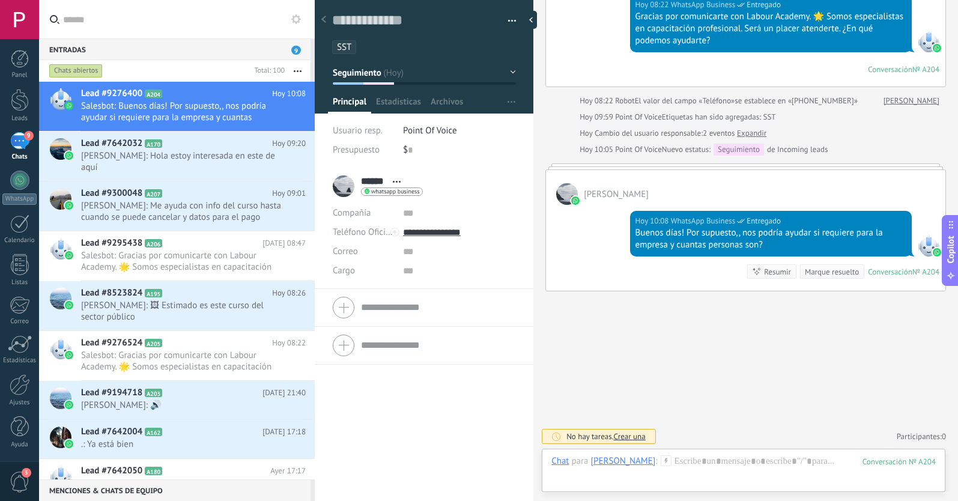
scroll to position [356, 0]
click at [281, 115] on icon at bounding box center [288, 118] width 14 height 14
click at [258, 108] on div at bounding box center [479, 250] width 958 height 501
click at [282, 117] on icon "Conversación cerrada" at bounding box center [288, 118] width 14 height 14
click at [253, 102] on div at bounding box center [479, 250] width 958 height 501
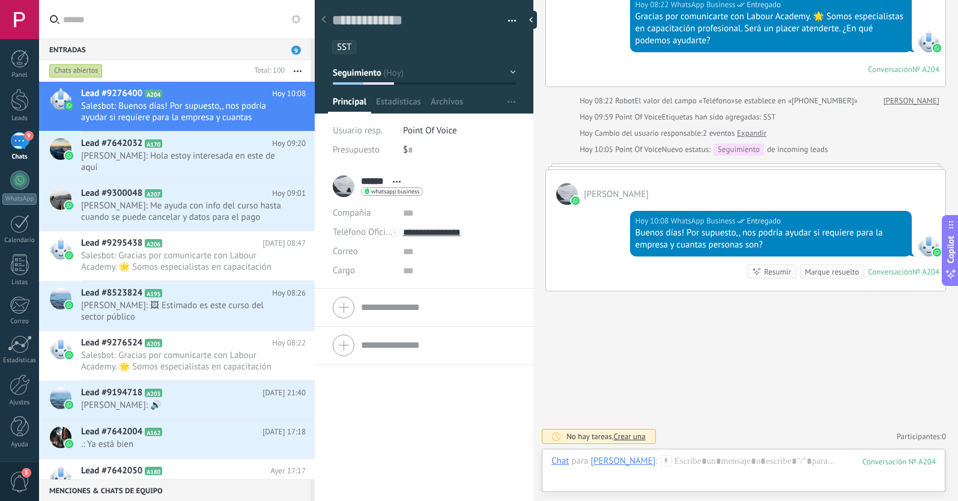
click at [326, 19] on icon at bounding box center [323, 19] width 5 height 7
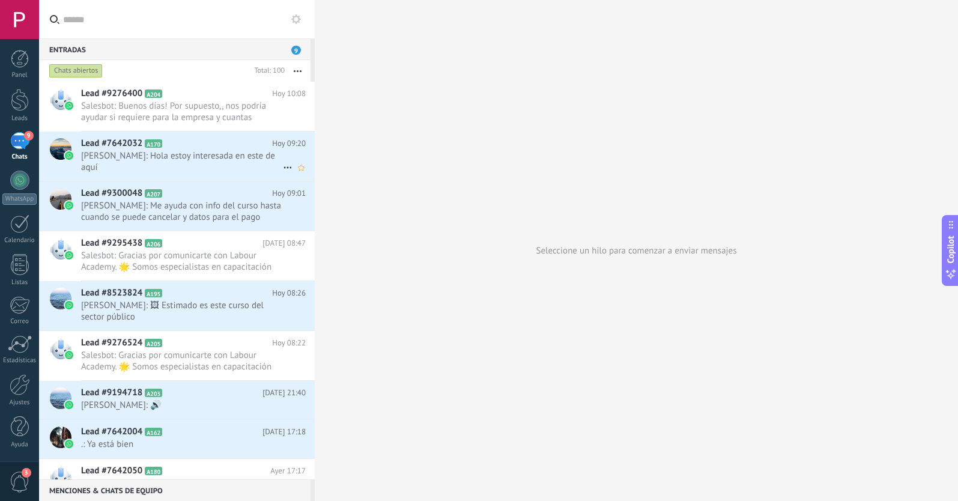
click at [216, 151] on span "[PERSON_NAME]: Hola estoy interesada en este de aquí" at bounding box center [182, 161] width 202 height 23
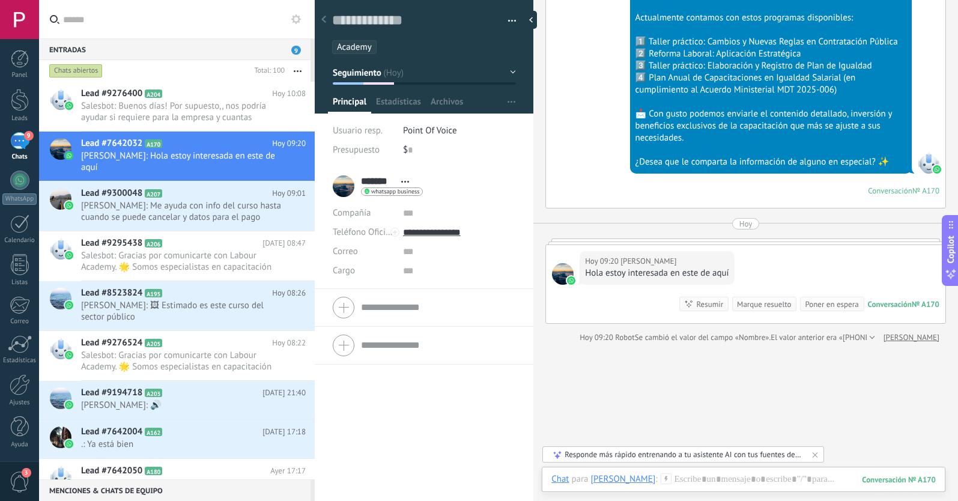
scroll to position [1120, 0]
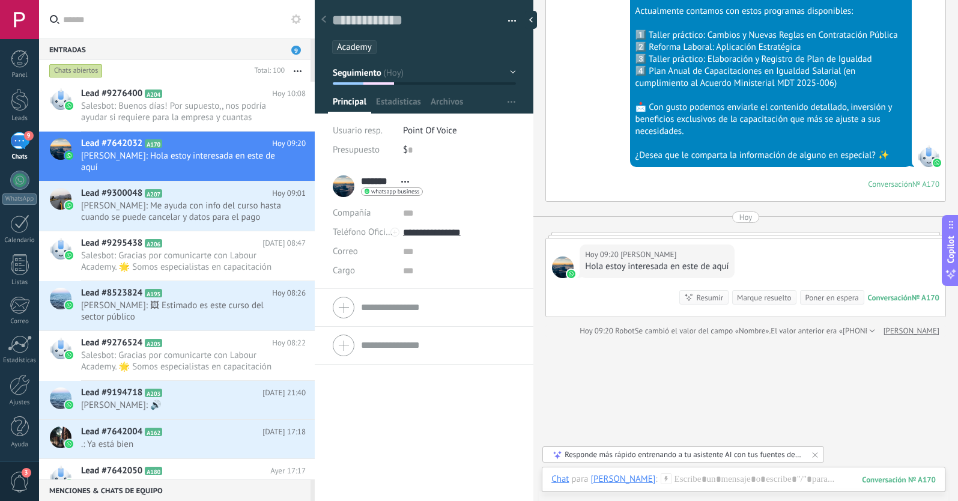
click at [323, 25] on div at bounding box center [323, 19] width 17 height 23
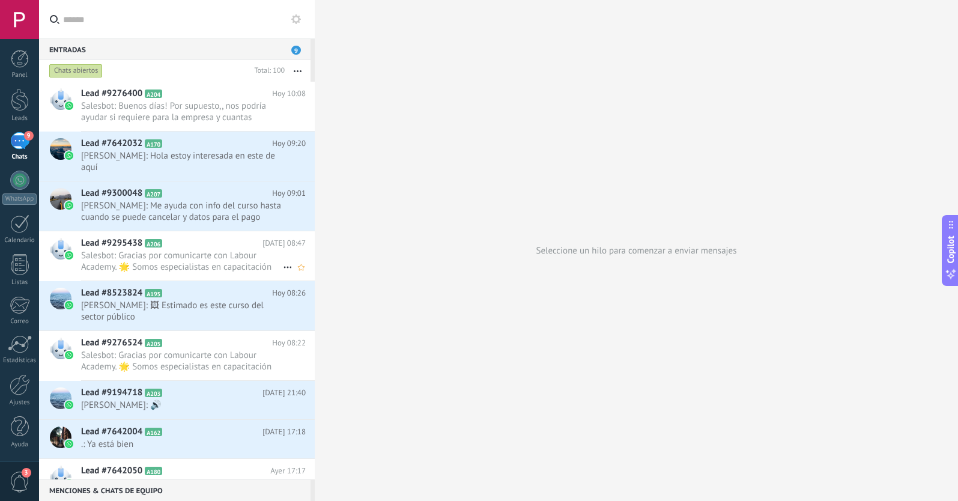
click at [226, 251] on span "Salesbot: Gracias por comunicarte con Labour Academy. 🌟 Somos especialistas en …" at bounding box center [182, 261] width 202 height 23
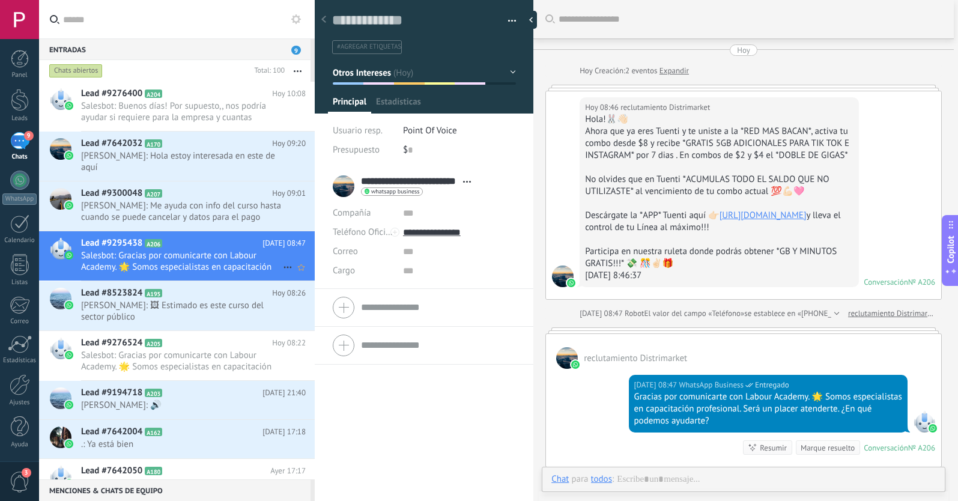
scroll to position [278, 0]
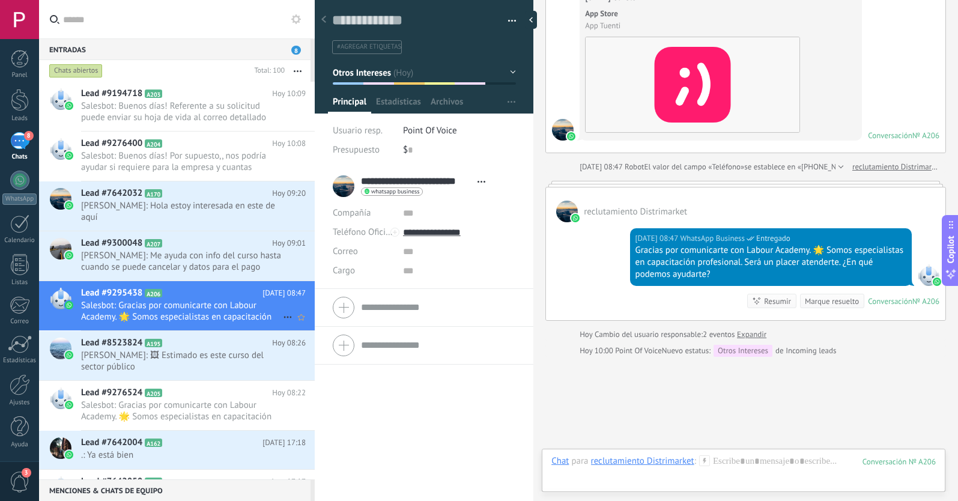
click at [207, 302] on span "Salesbot: Gracias por comunicarte con Labour Academy. 🌟 Somos especialistas en …" at bounding box center [182, 311] width 202 height 23
click at [202, 302] on span "Salesbot: Gracias por comunicarte con Labour Academy. 🌟 Somos especialistas en …" at bounding box center [182, 311] width 202 height 23
click at [216, 112] on span "Salesbot: Buenos días! Referente a su solicitud puede enviar su hoja de vida al…" at bounding box center [182, 111] width 202 height 23
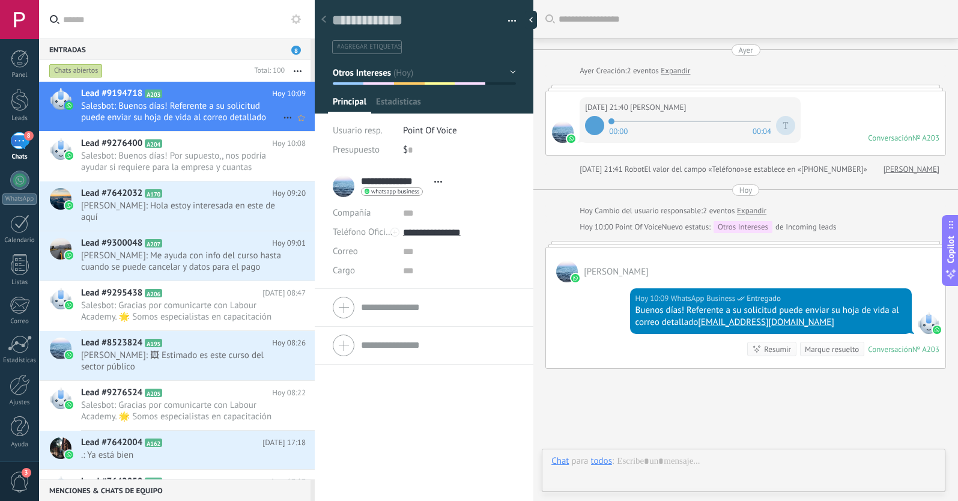
scroll to position [78, 0]
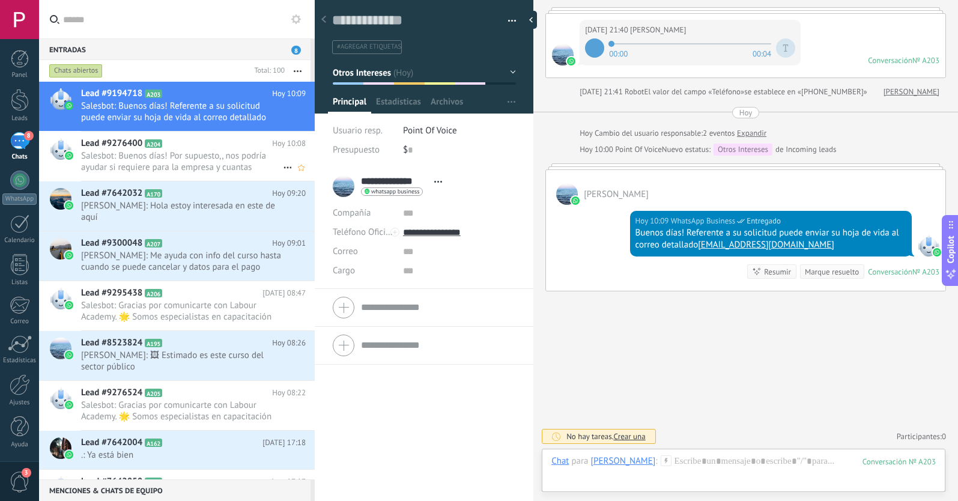
click at [236, 145] on h2 "Lead #9276400 A204" at bounding box center [176, 144] width 191 height 12
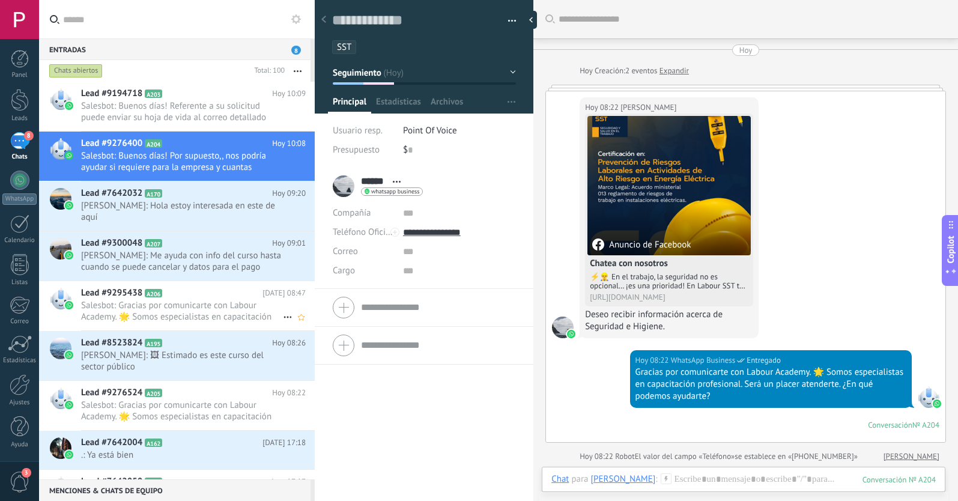
scroll to position [332, 0]
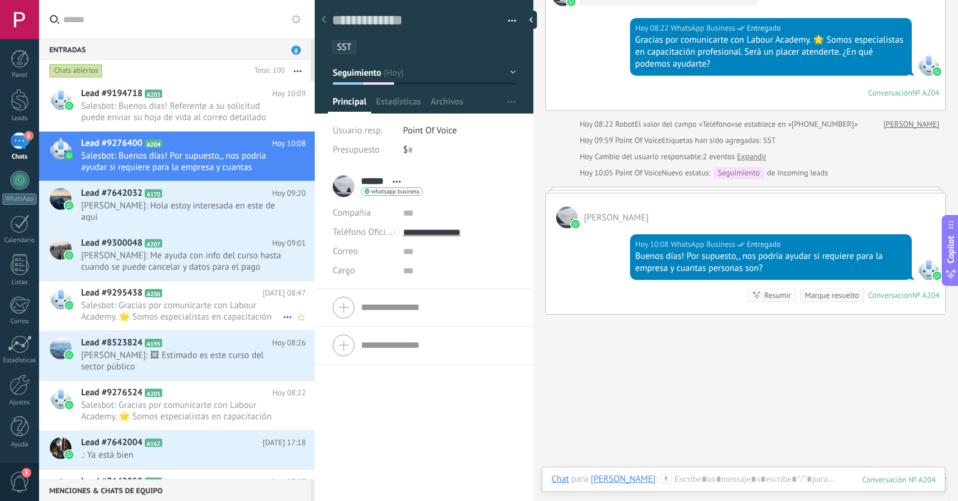
click at [203, 300] on span "Salesbot: Gracias por comunicarte con Labour Academy. 🌟 Somos especialistas en …" at bounding box center [182, 311] width 202 height 23
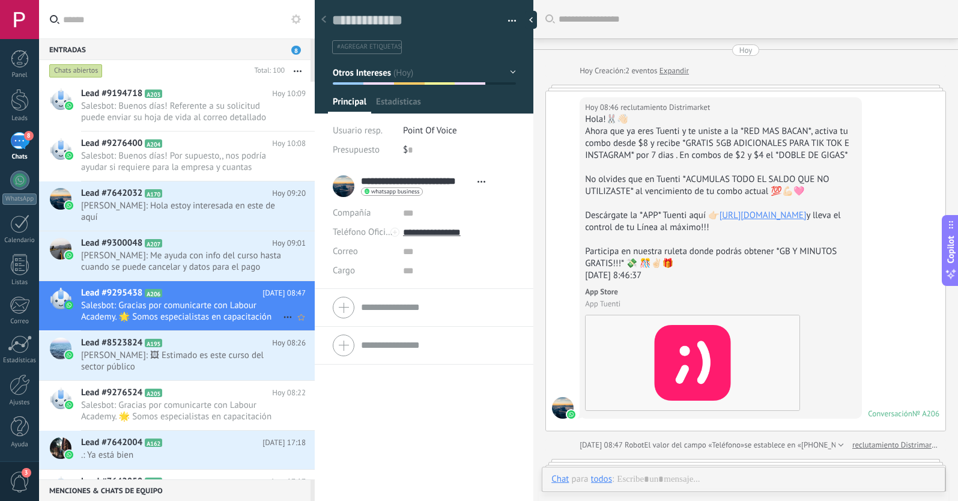
scroll to position [278, 0]
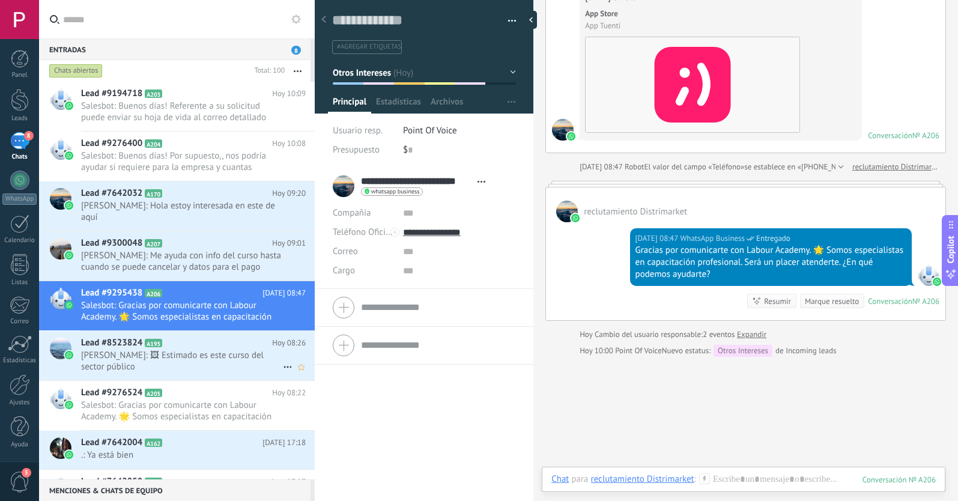
click at [197, 350] on span "[PERSON_NAME]: 🖼 Estimado es este curso del sector público" at bounding box center [182, 361] width 202 height 23
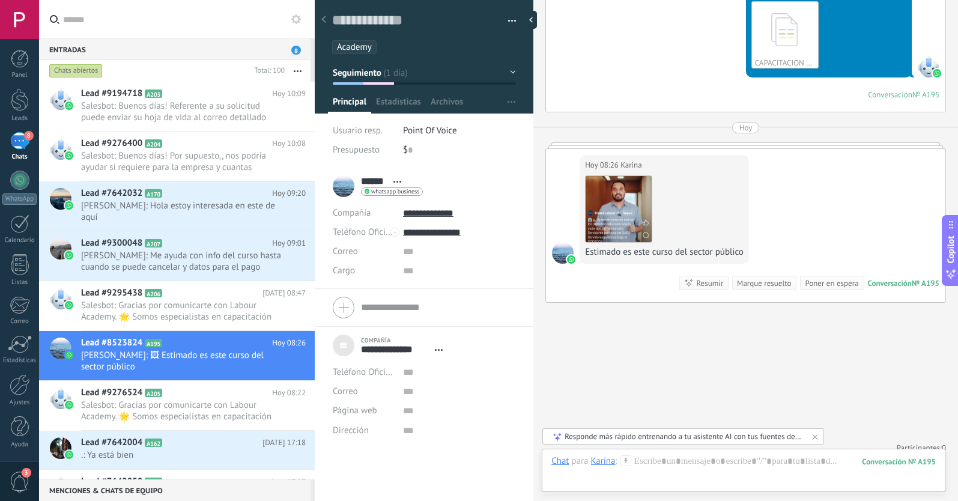
scroll to position [1138, 0]
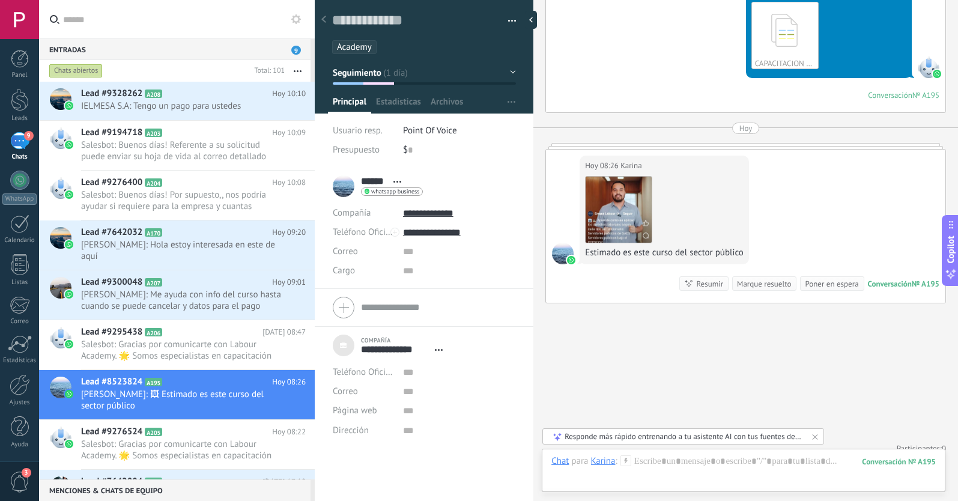
click at [326, 17] on use at bounding box center [323, 19] width 5 height 7
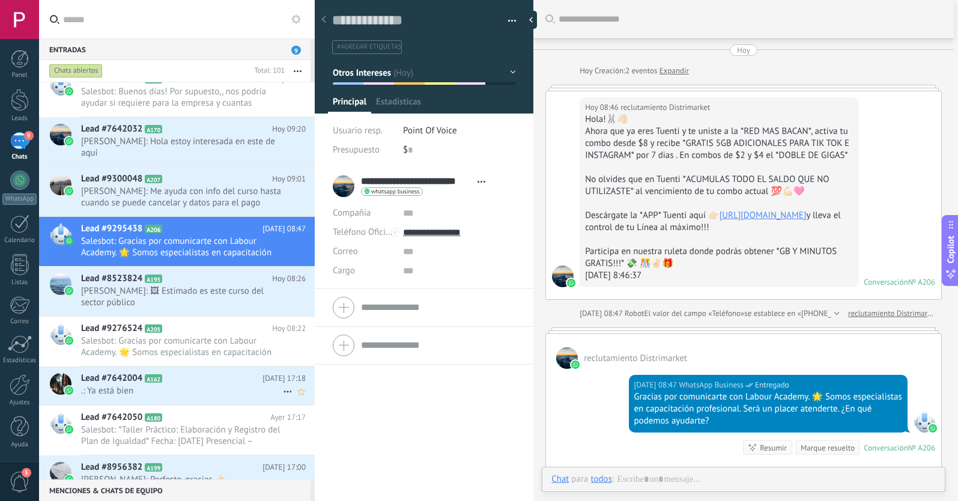
scroll to position [18, 0]
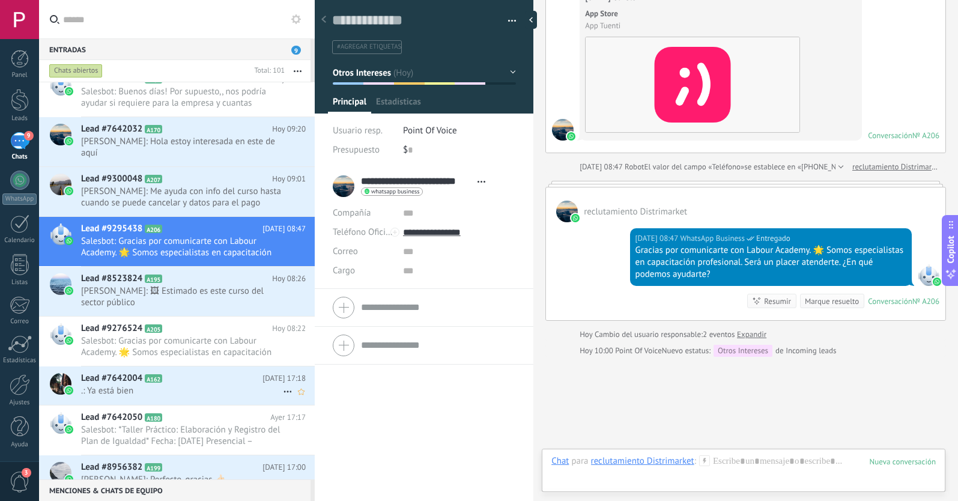
click at [234, 385] on span ".: Ya está bien" at bounding box center [182, 390] width 202 height 11
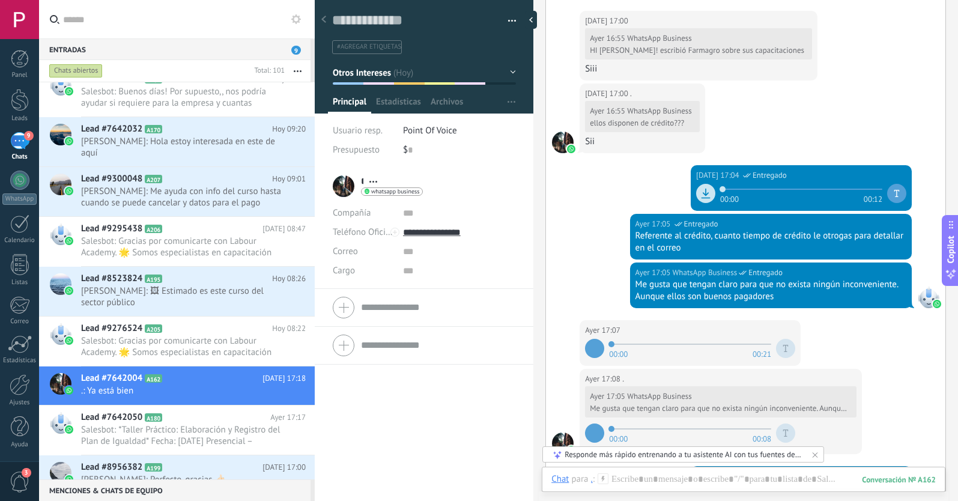
scroll to position [1362, 0]
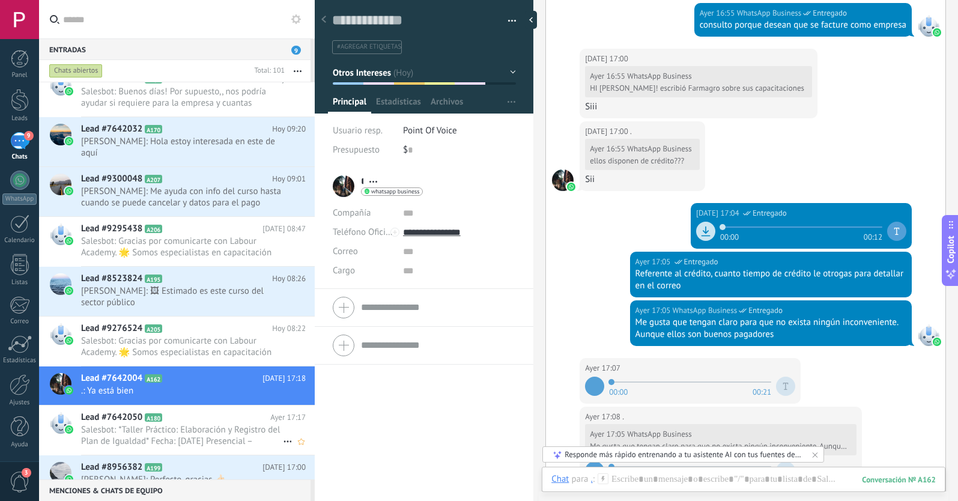
click at [222, 424] on span "Salesbot: *Taller Práctico: Elaboración y Registro del Plan de Igualdad* Fecha:…" at bounding box center [182, 435] width 202 height 23
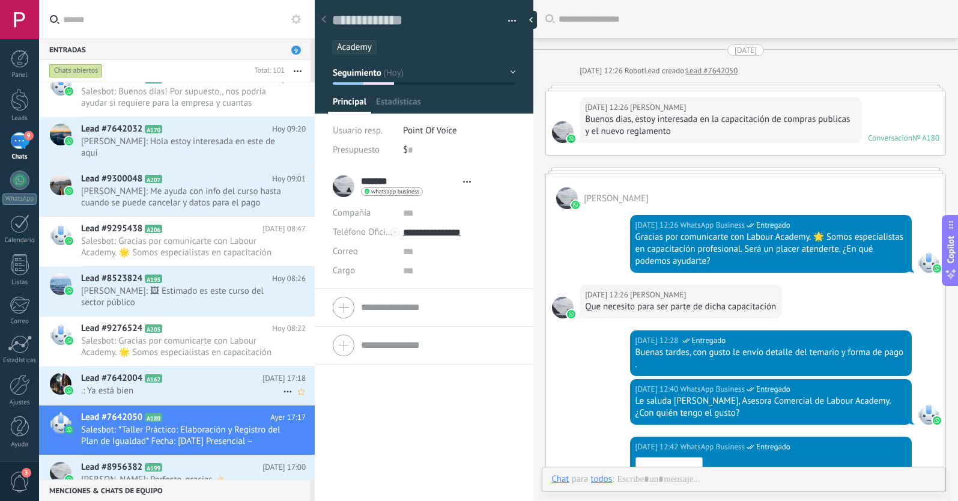
type textarea "**********"
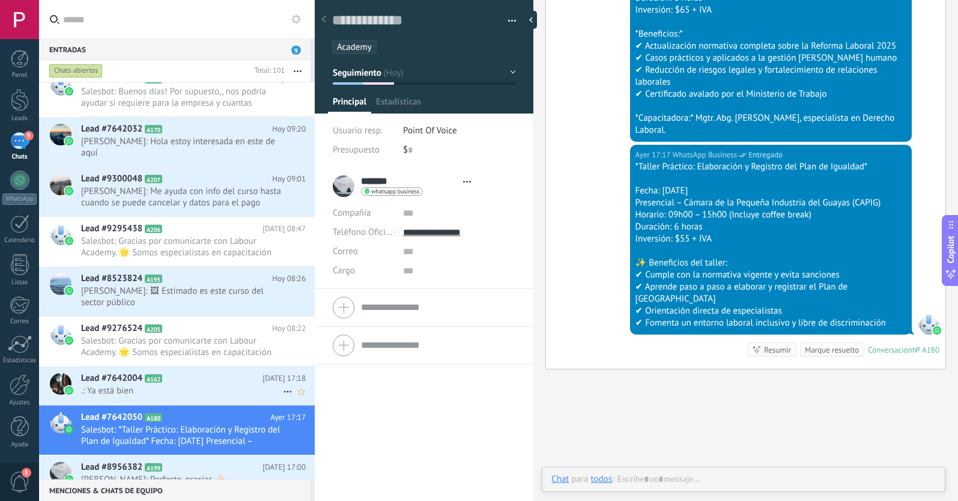
click at [282, 385] on icon at bounding box center [288, 392] width 14 height 14
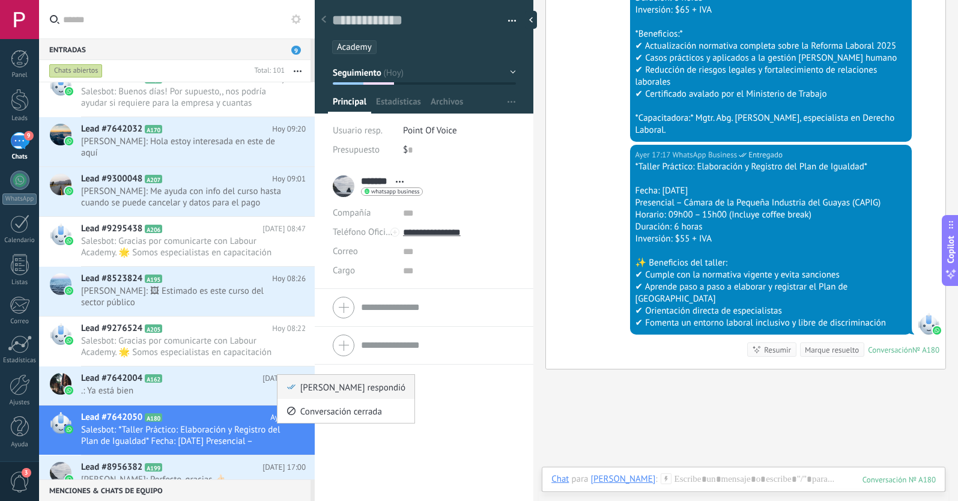
click at [296, 389] on div "[PERSON_NAME] respondió" at bounding box center [346, 387] width 119 height 24
type input "******"
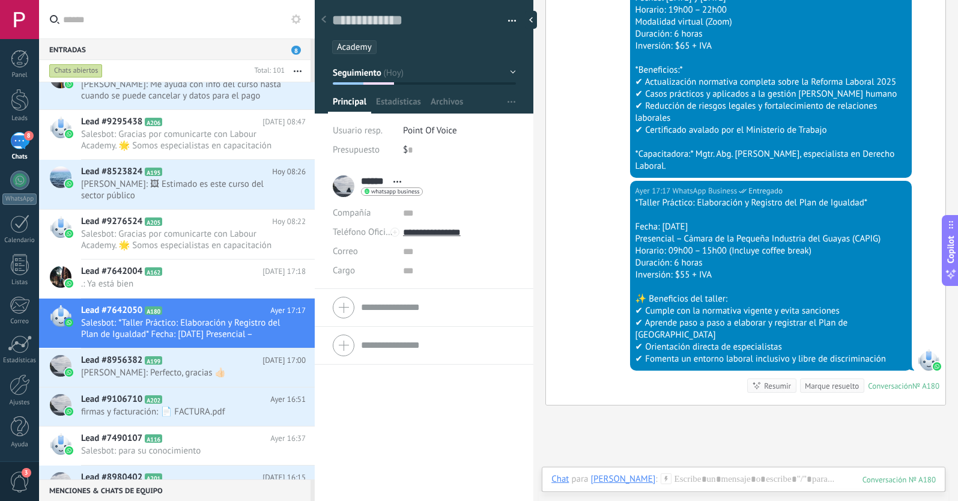
scroll to position [1960, 0]
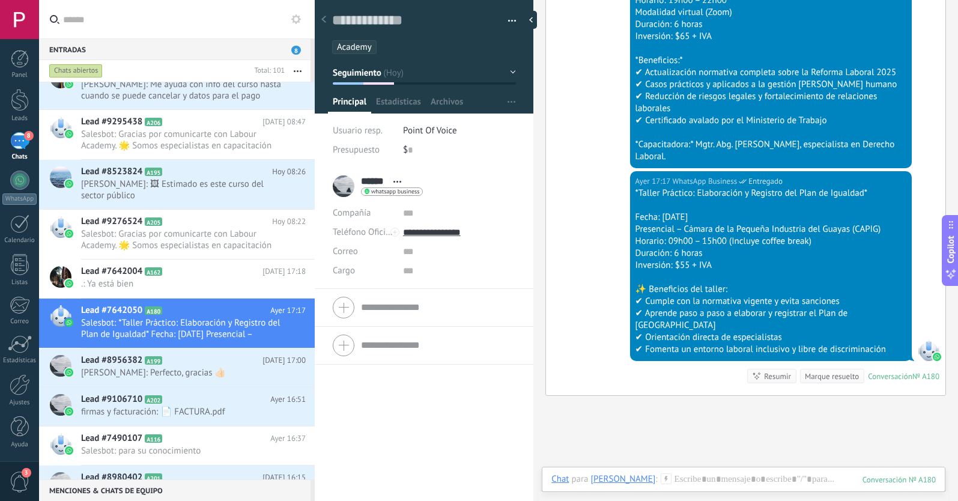
click at [323, 19] on use at bounding box center [323, 19] width 5 height 7
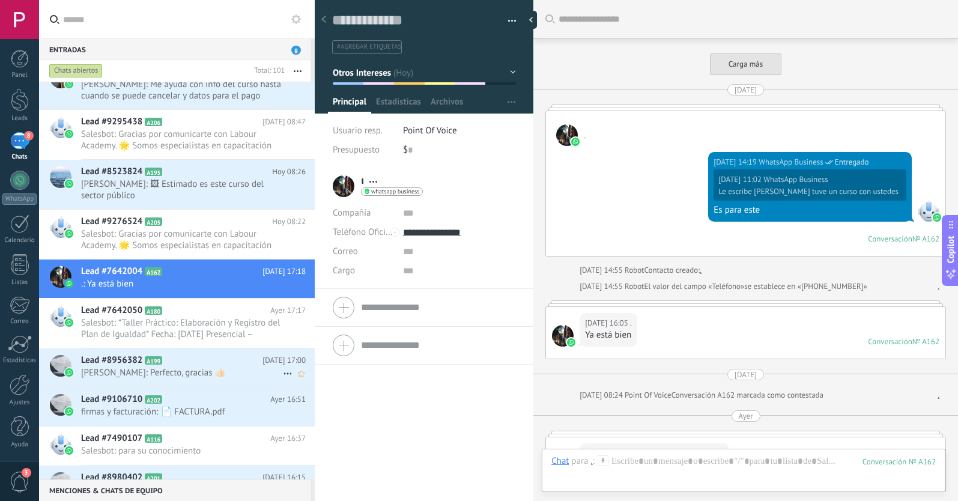
scroll to position [1733, 0]
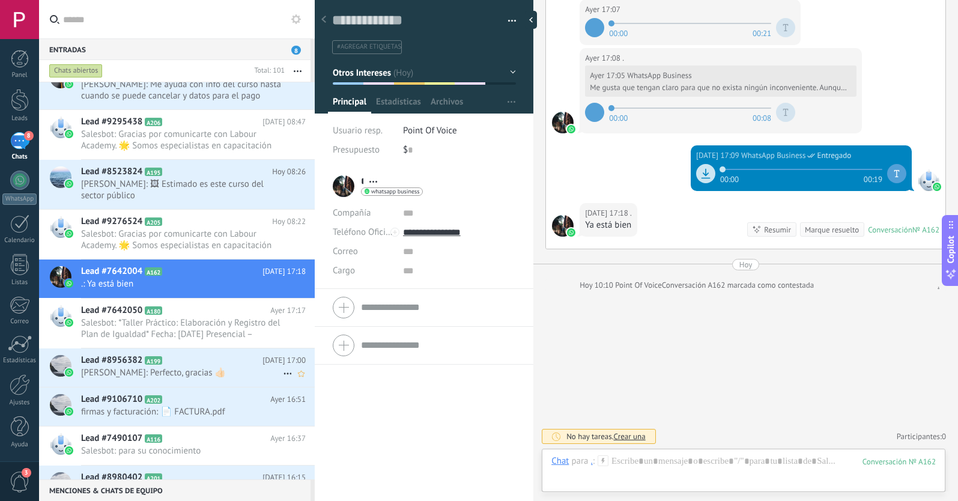
click at [284, 367] on icon at bounding box center [288, 374] width 14 height 14
click at [297, 371] on div "[PERSON_NAME] respondió" at bounding box center [346, 369] width 119 height 24
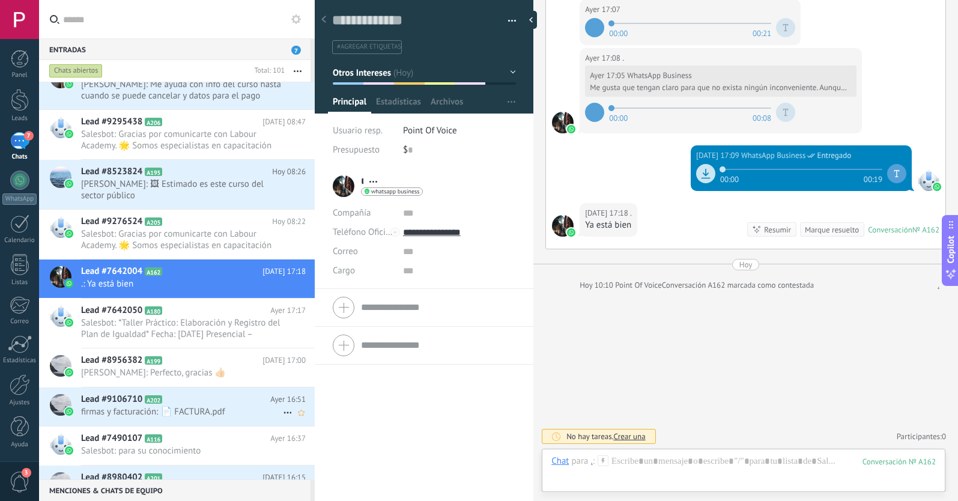
click at [284, 412] on use at bounding box center [288, 413] width 8 height 2
click at [299, 405] on div "[PERSON_NAME] respondió" at bounding box center [346, 408] width 119 height 24
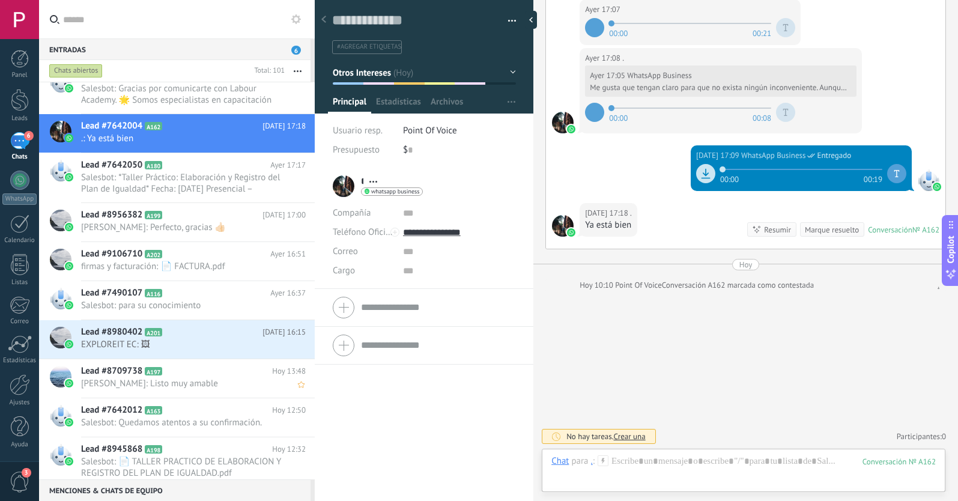
scroll to position [343, 0]
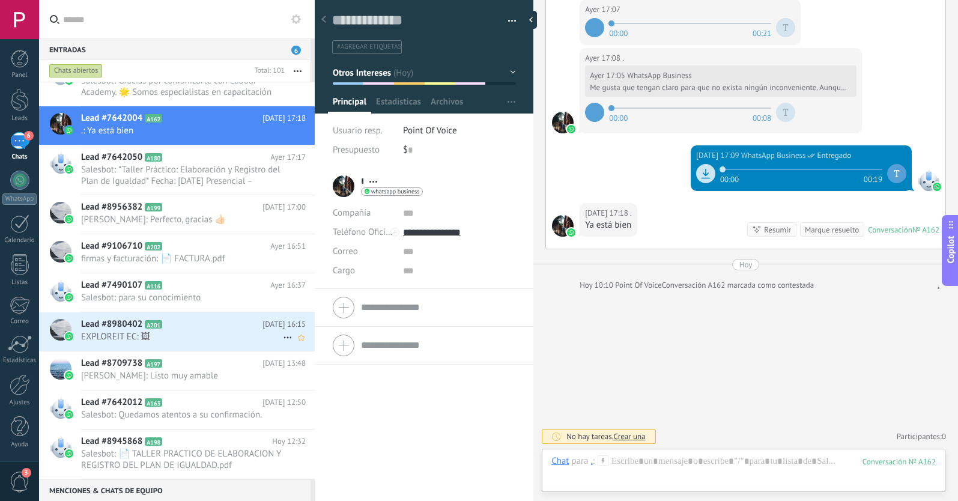
click at [281, 337] on icon at bounding box center [288, 338] width 14 height 14
click at [292, 343] on icon at bounding box center [291, 344] width 8 height 8
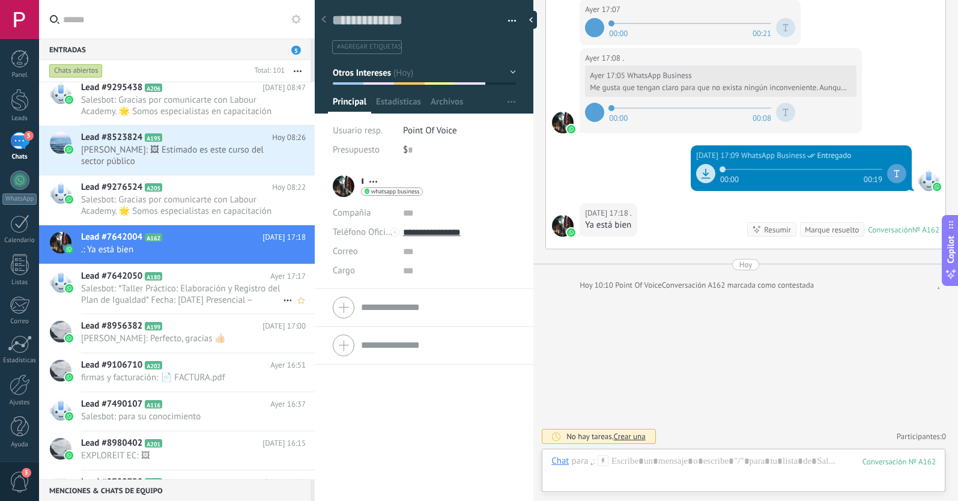
scroll to position [187, 0]
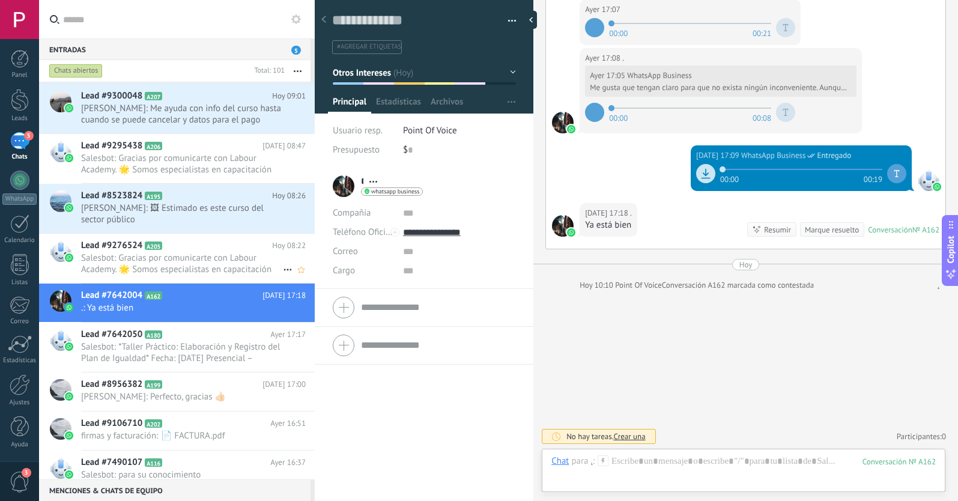
click at [233, 240] on h2 "Lead #9276524 A205" at bounding box center [176, 246] width 191 height 12
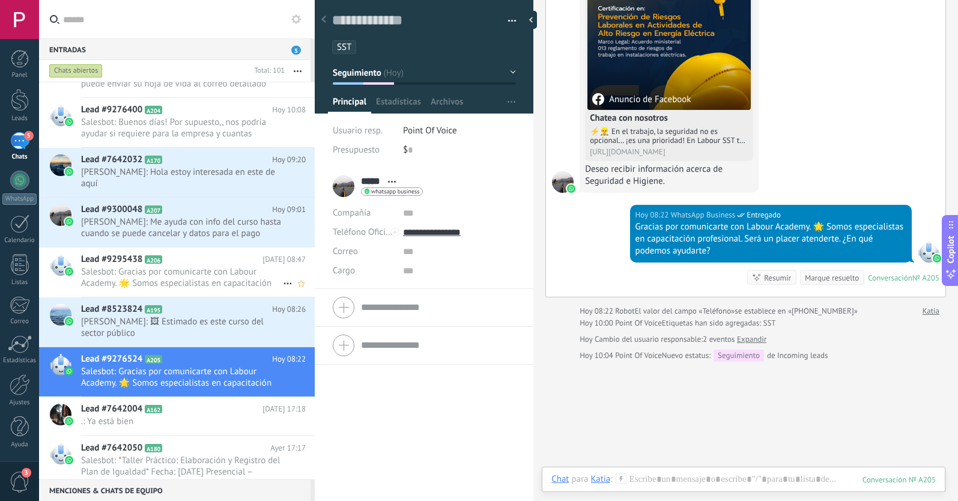
scroll to position [61, 0]
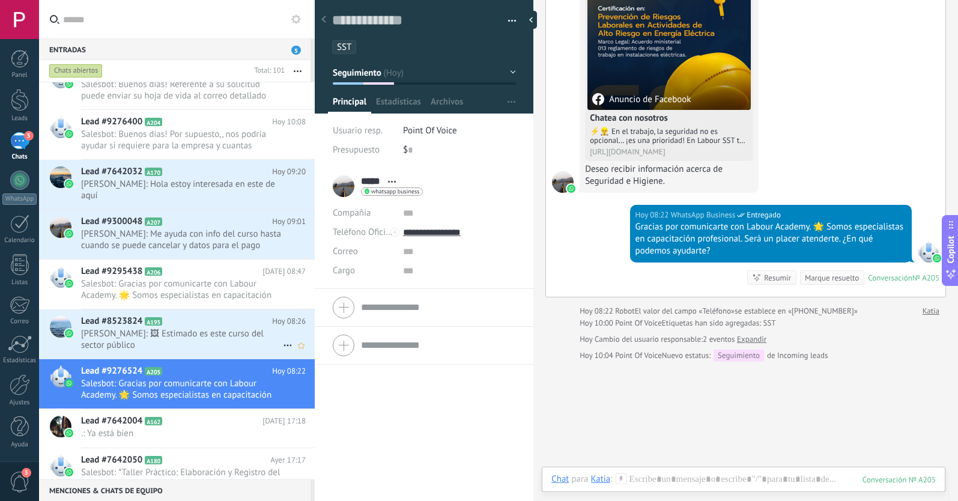
click at [205, 328] on span "[PERSON_NAME]: 🖼 Estimado es este curso del sector público" at bounding box center [182, 339] width 202 height 23
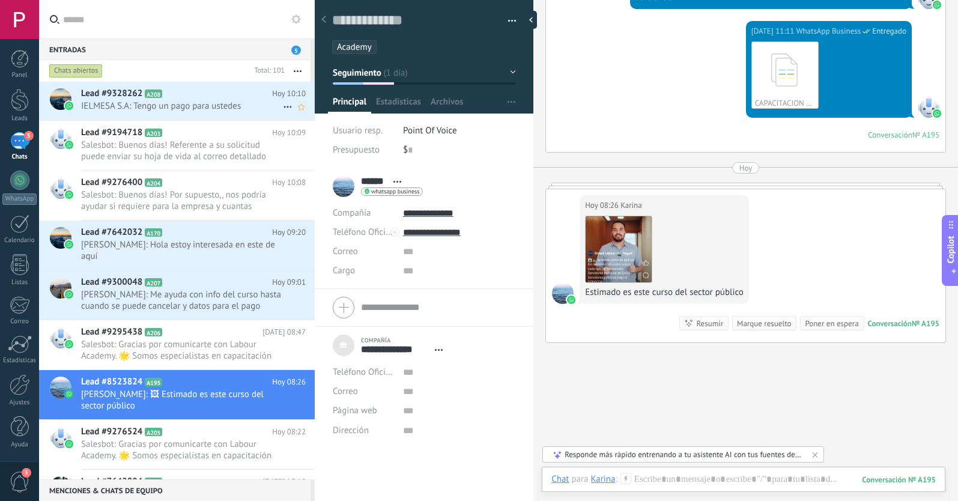
click at [215, 102] on span "IELMESA S.A: Tengo un pago para ustedes" at bounding box center [182, 105] width 202 height 11
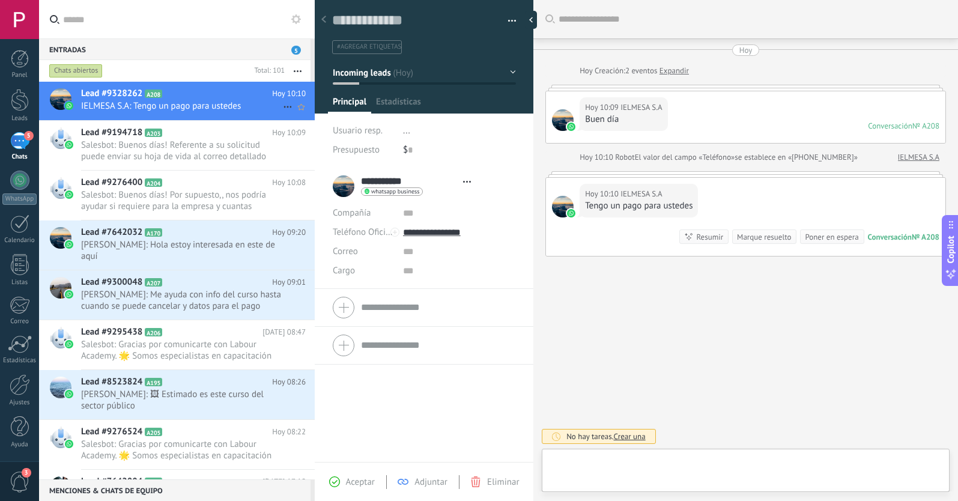
scroll to position [18, 0]
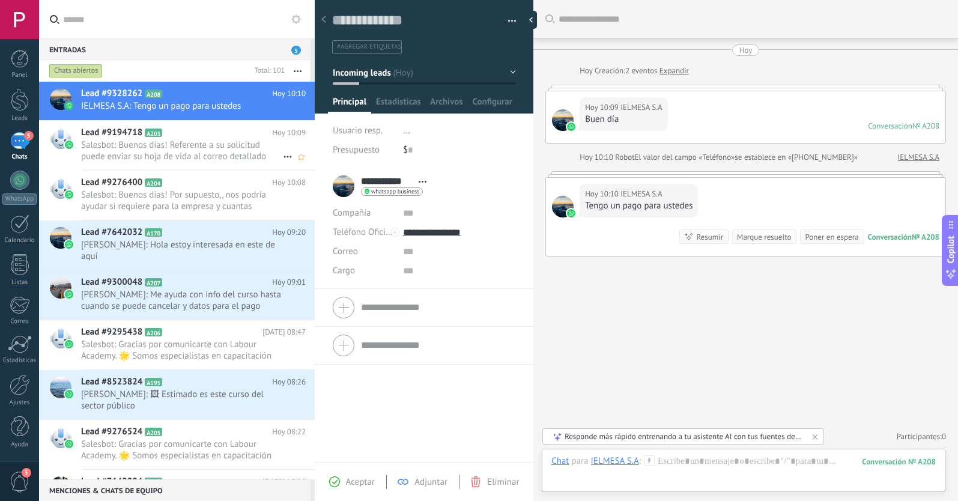
click at [213, 152] on span "Salesbot: Buenos días! Referente a su solicitud puede enviar su hoja de vida al…" at bounding box center [182, 150] width 202 height 23
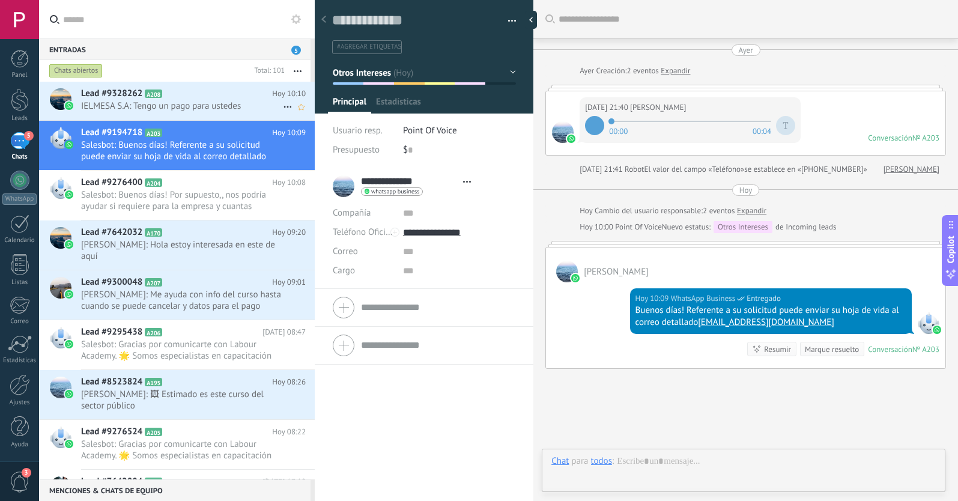
scroll to position [78, 0]
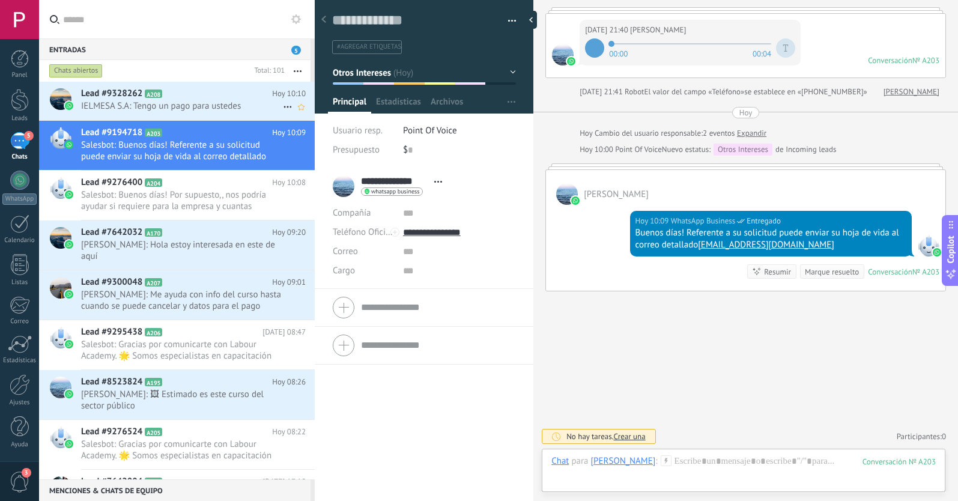
click at [281, 106] on icon at bounding box center [288, 107] width 14 height 14
click at [288, 114] on icon at bounding box center [291, 113] width 8 height 8
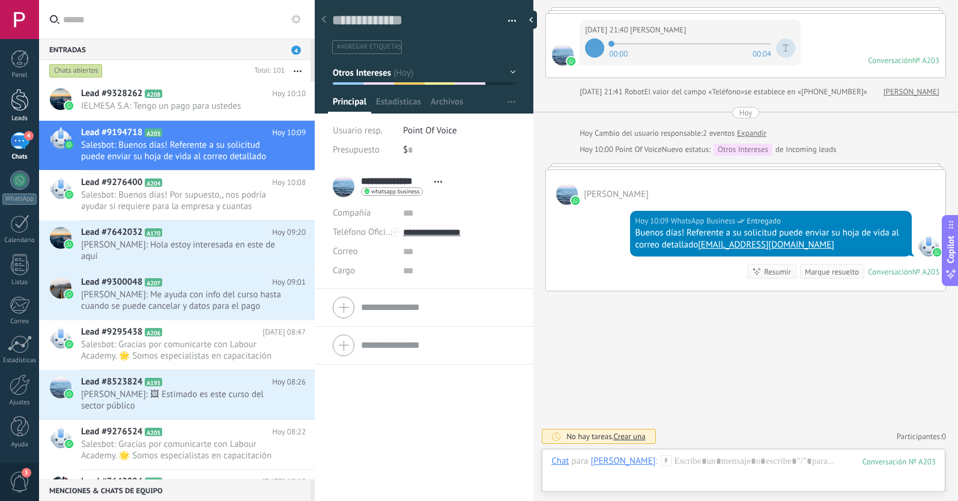
click at [26, 108] on div at bounding box center [20, 100] width 18 height 22
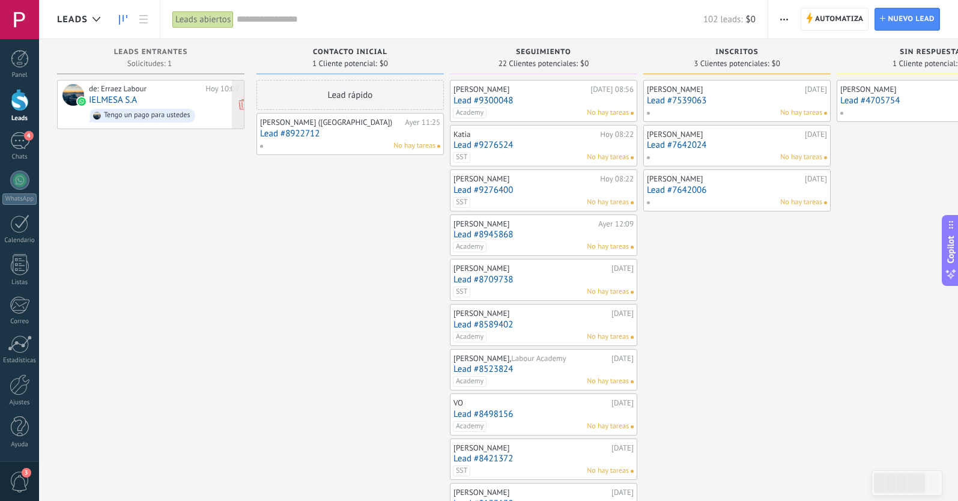
click at [153, 97] on div "de: [PERSON_NAME] Labour [DATE] 10:09 IELMESA S.A Tengo un pago para ustedes" at bounding box center [164, 104] width 150 height 41
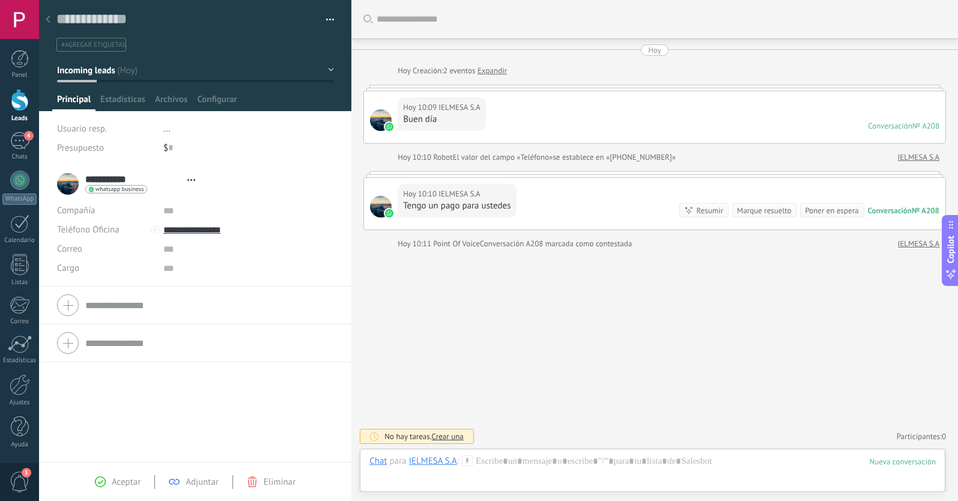
scroll to position [18, 0]
click at [114, 70] on span "Incoming leads" at bounding box center [86, 70] width 58 height 11
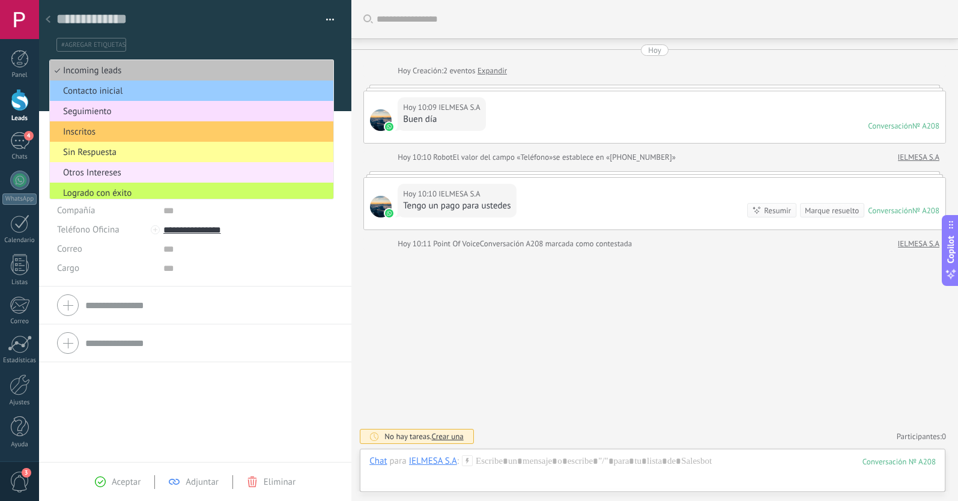
click at [107, 171] on span "Otros Intereses" at bounding box center [190, 172] width 280 height 11
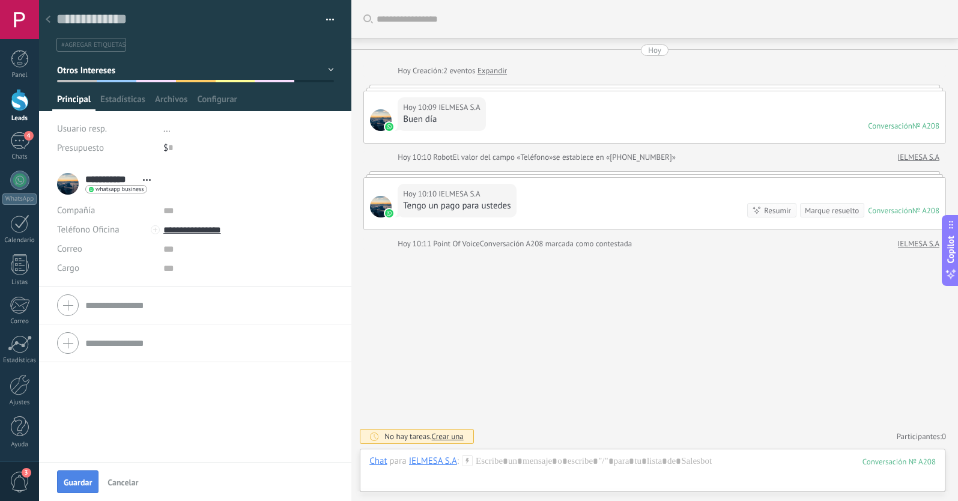
click at [73, 480] on span "Guardar" at bounding box center [78, 482] width 28 height 8
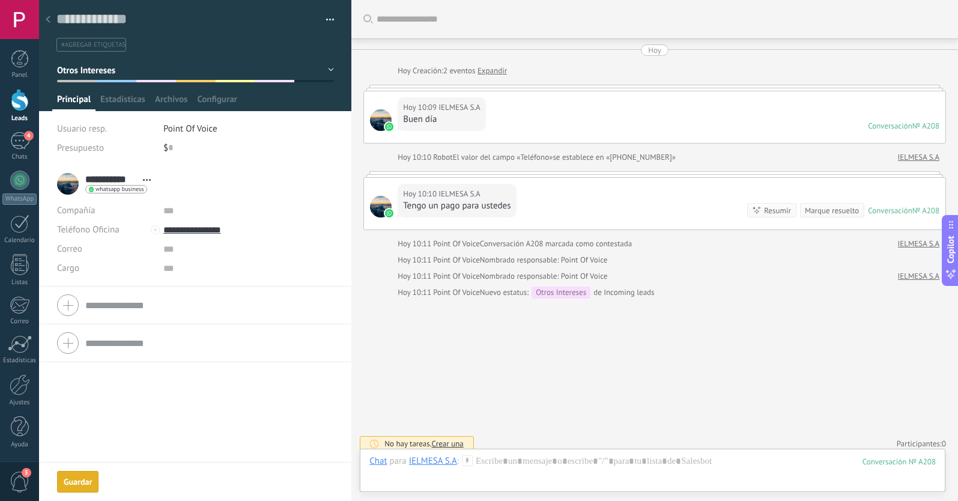
scroll to position [7, 0]
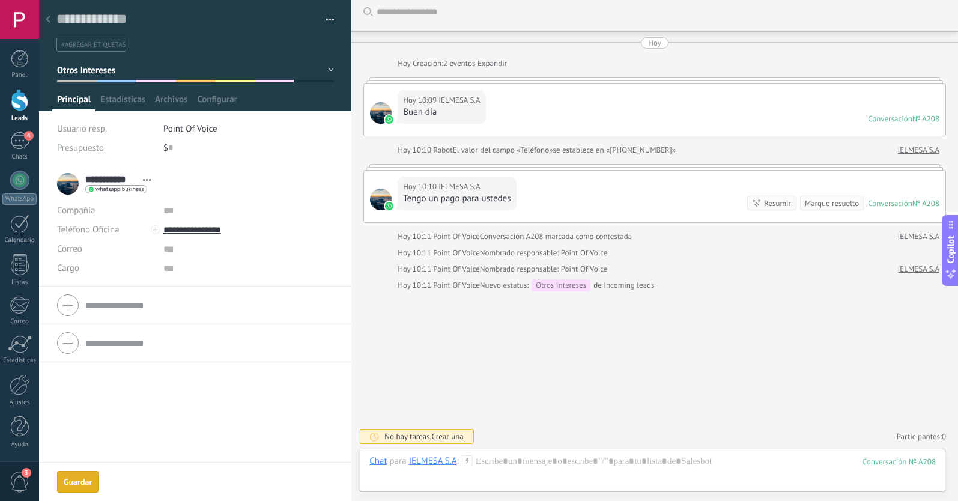
click at [48, 18] on use at bounding box center [48, 19] width 5 height 7
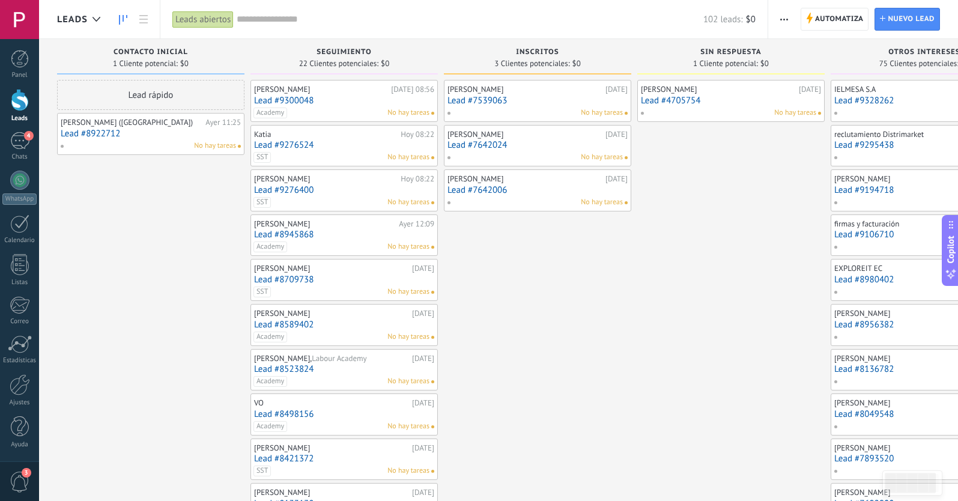
click at [154, 129] on link "Lead #8922712" at bounding box center [151, 134] width 180 height 10
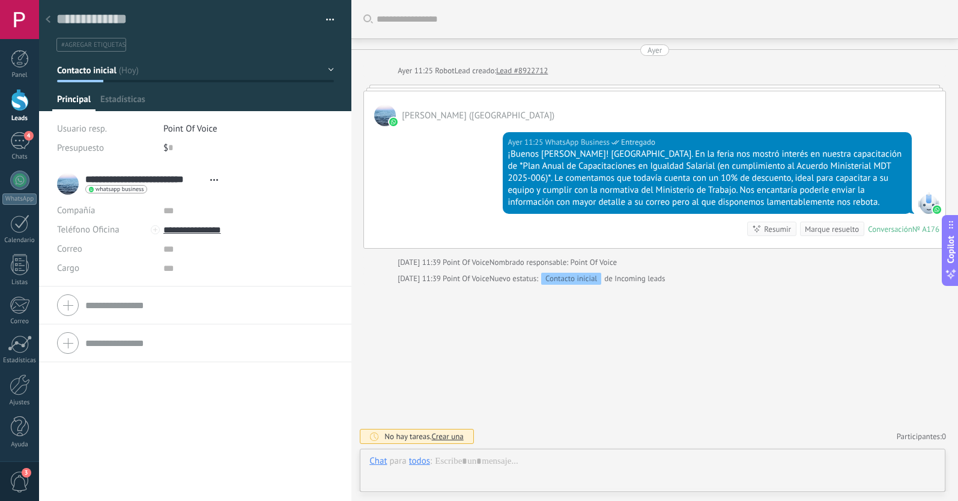
scroll to position [18, 0]
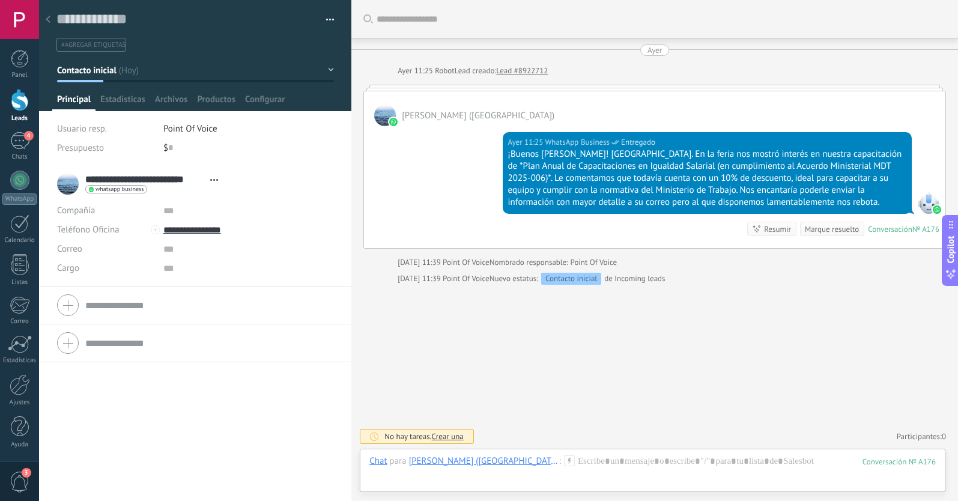
click at [49, 17] on use at bounding box center [48, 19] width 5 height 7
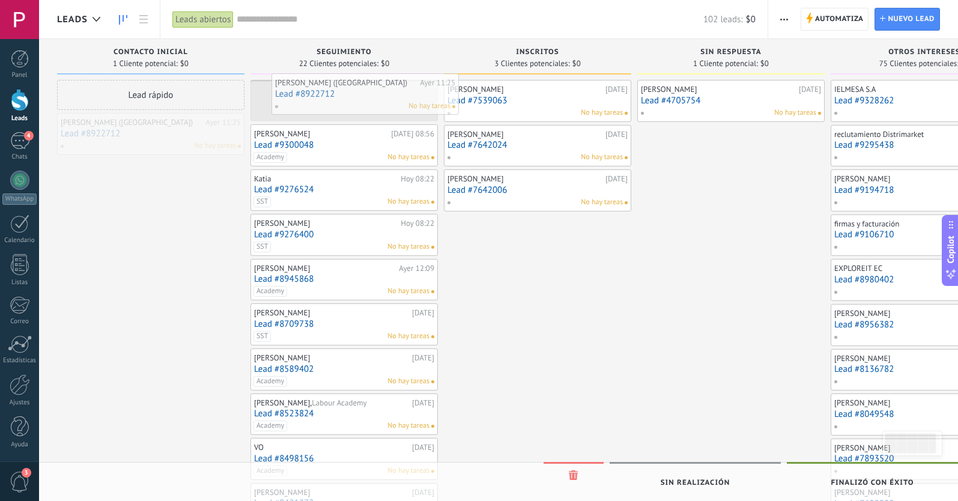
drag, startPoint x: 168, startPoint y: 134, endPoint x: 382, endPoint y: 97, distance: 216.5
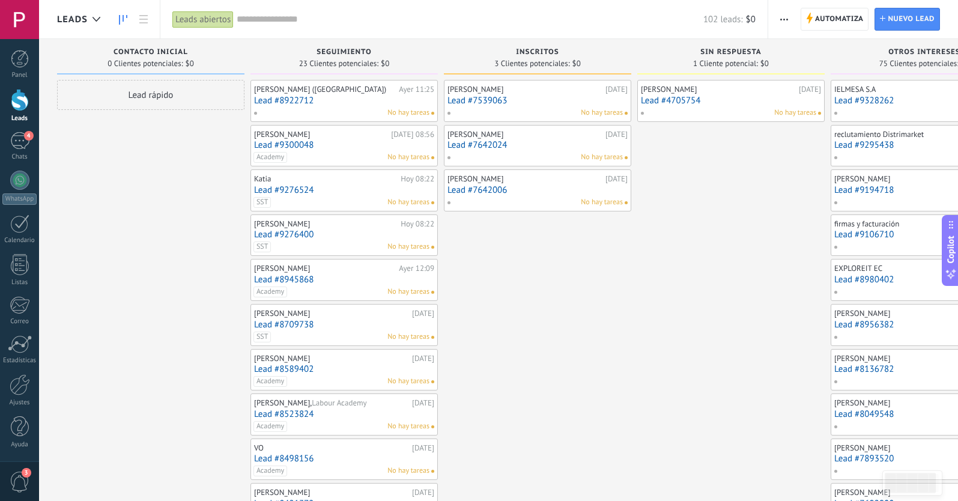
click at [335, 103] on link "Lead #8922712" at bounding box center [344, 101] width 180 height 10
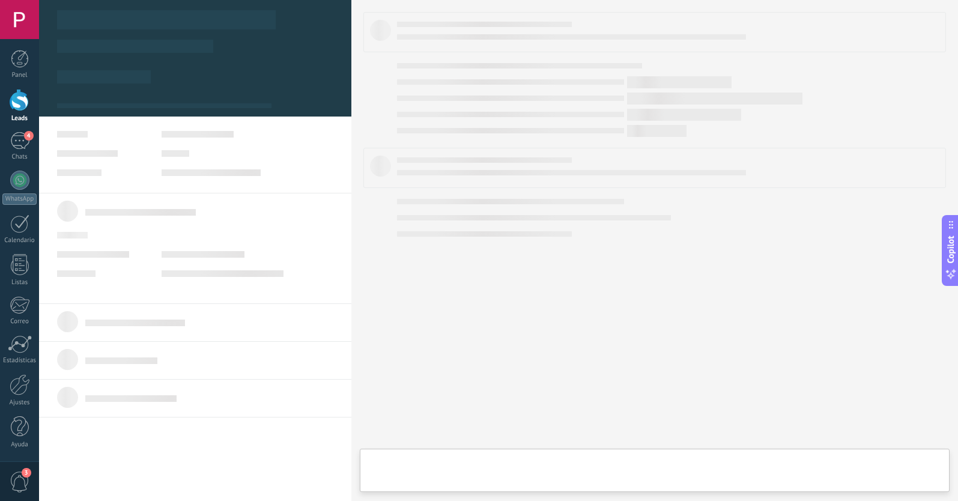
type textarea "**********"
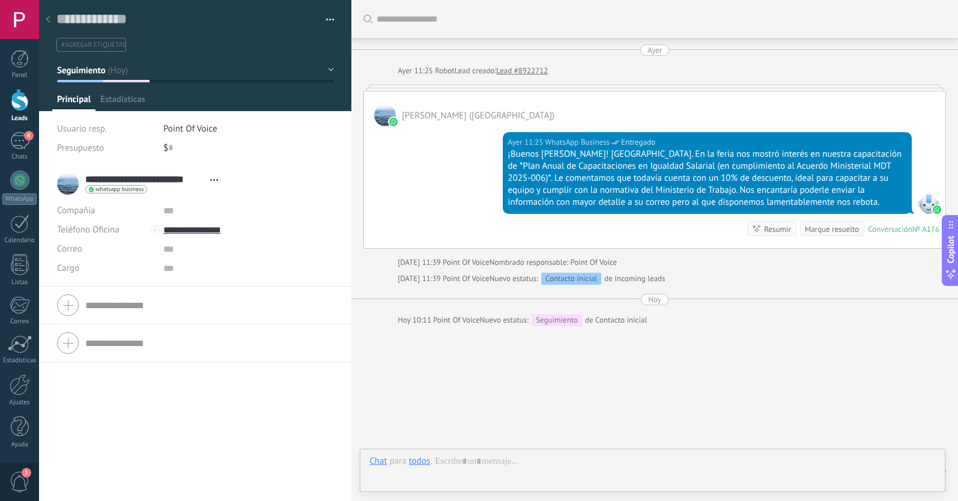
scroll to position [35, 0]
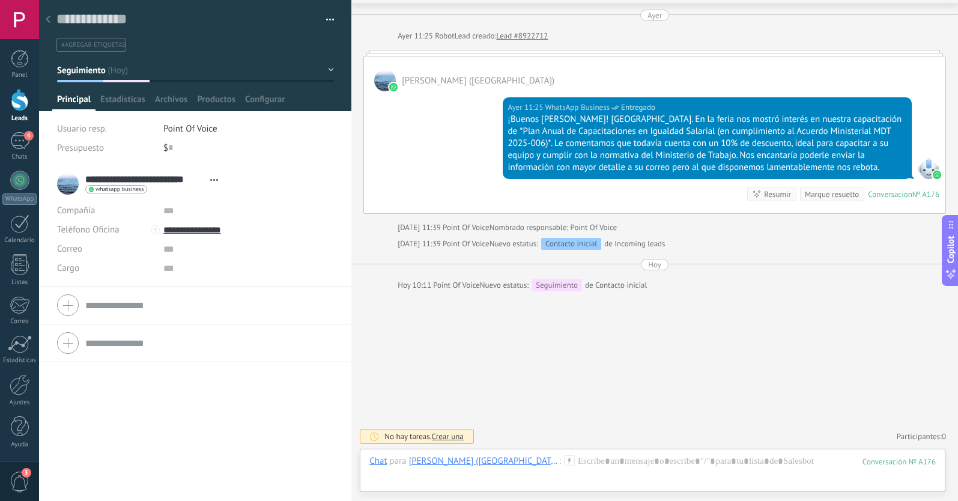
click at [50, 19] on div at bounding box center [48, 19] width 17 height 23
